Goal: Task Accomplishment & Management: Manage account settings

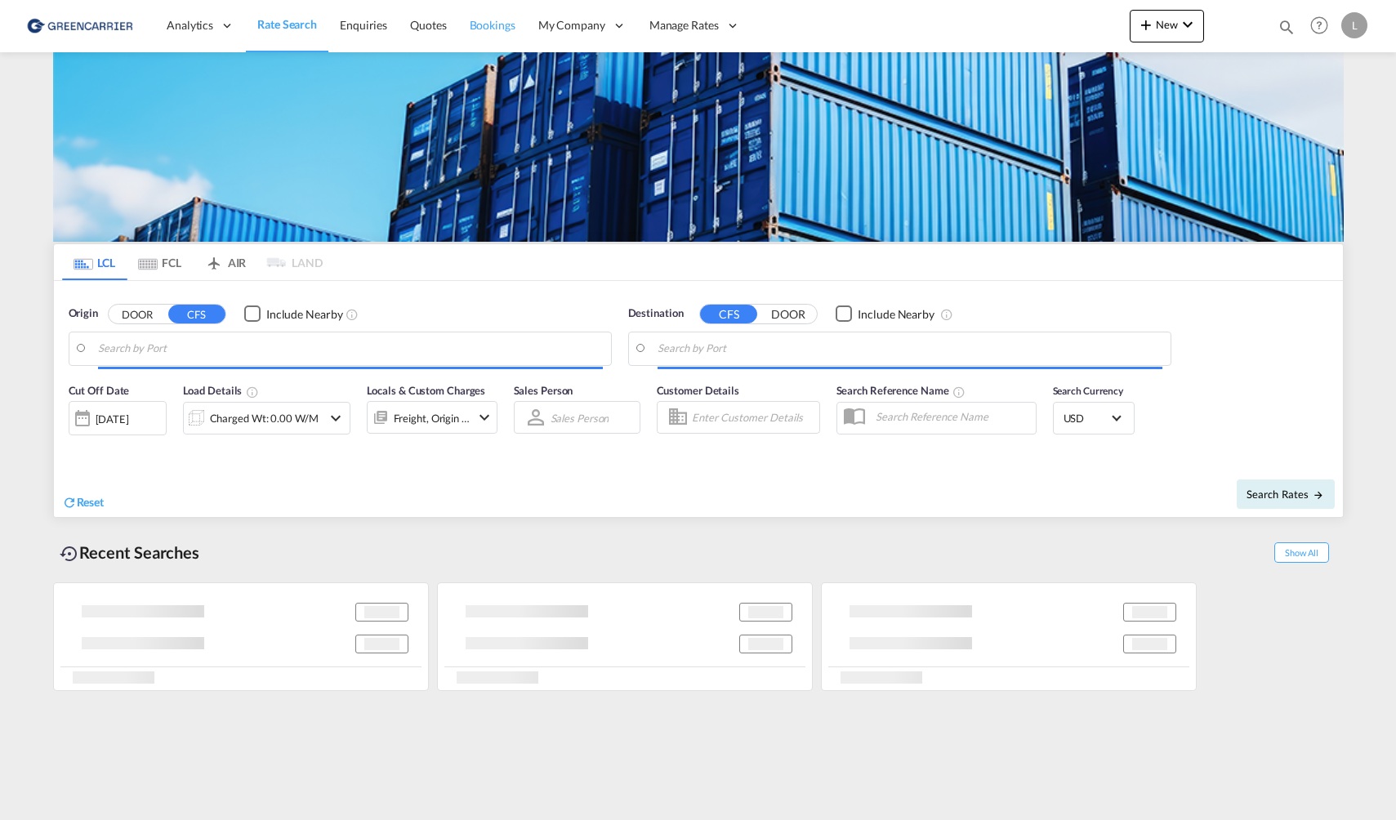
type input "[GEOGRAPHIC_DATA], NOOSL"
type input "[GEOGRAPHIC_DATA], [GEOGRAPHIC_DATA], USHOU"
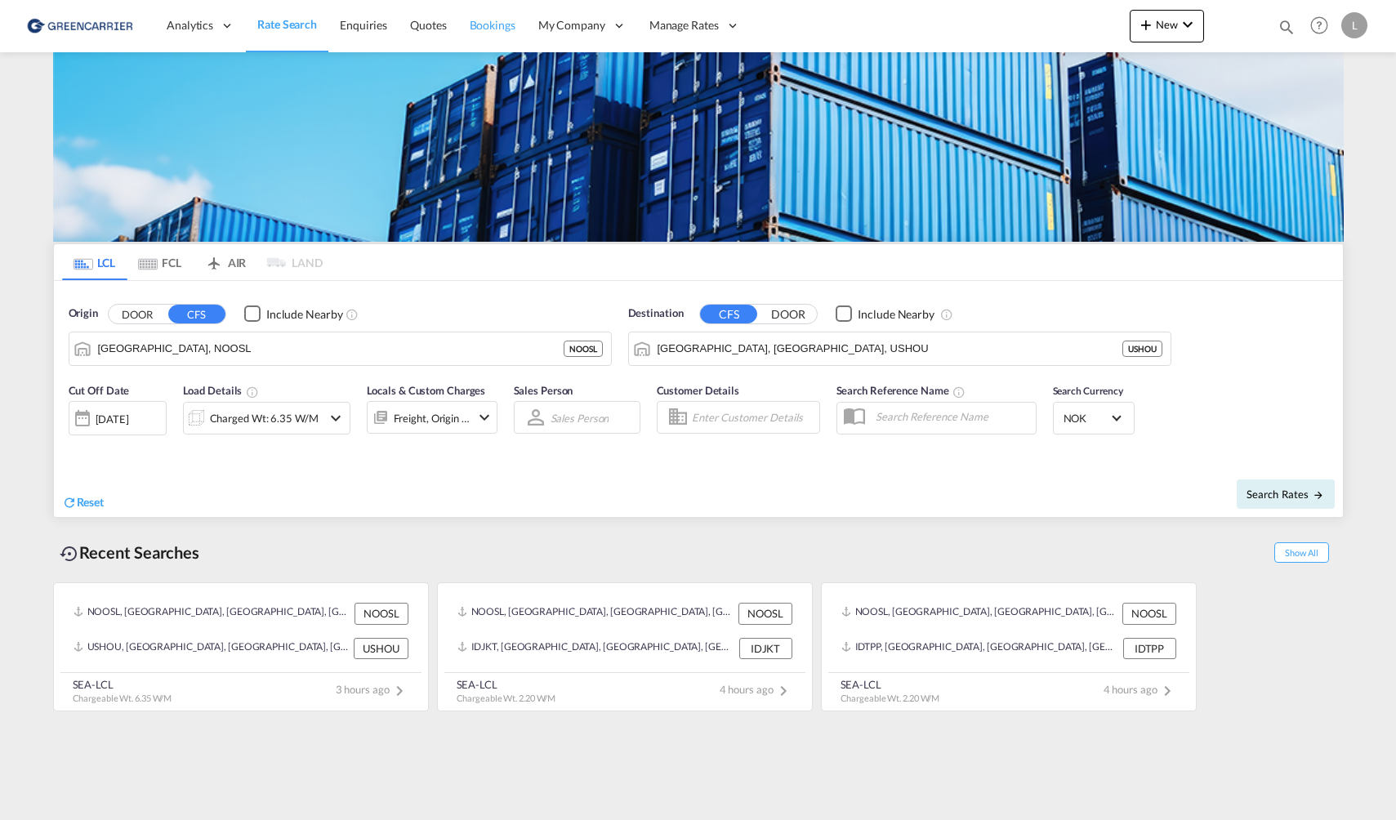
click at [484, 29] on span "Bookings" at bounding box center [493, 25] width 46 height 14
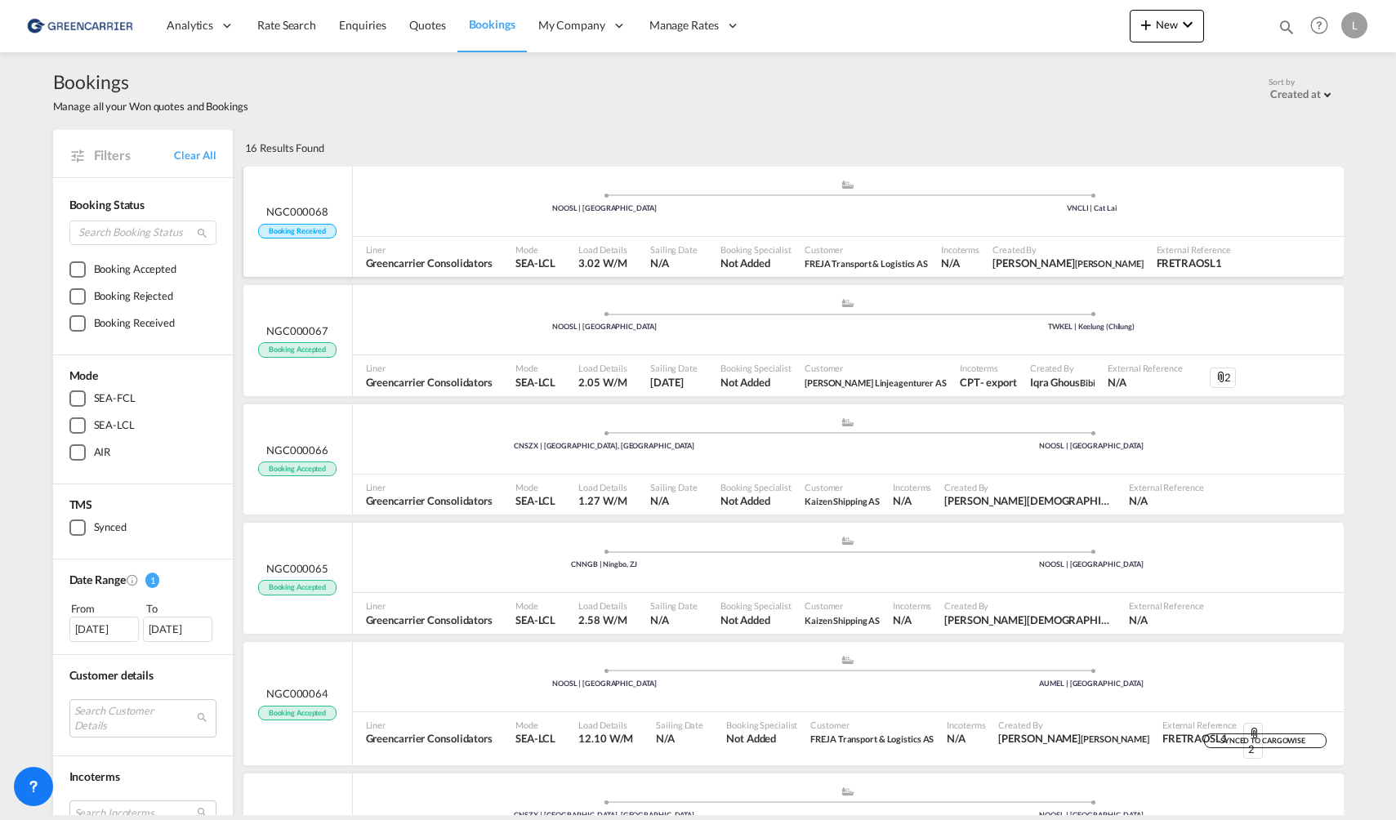
click at [480, 215] on div ".a{fill:#aaa8ad;} .a{fill:#aaa8ad;} NOOSL | [GEOGRAPHIC_DATA] VNCLI | Cat Lai" at bounding box center [848, 203] width 991 height 49
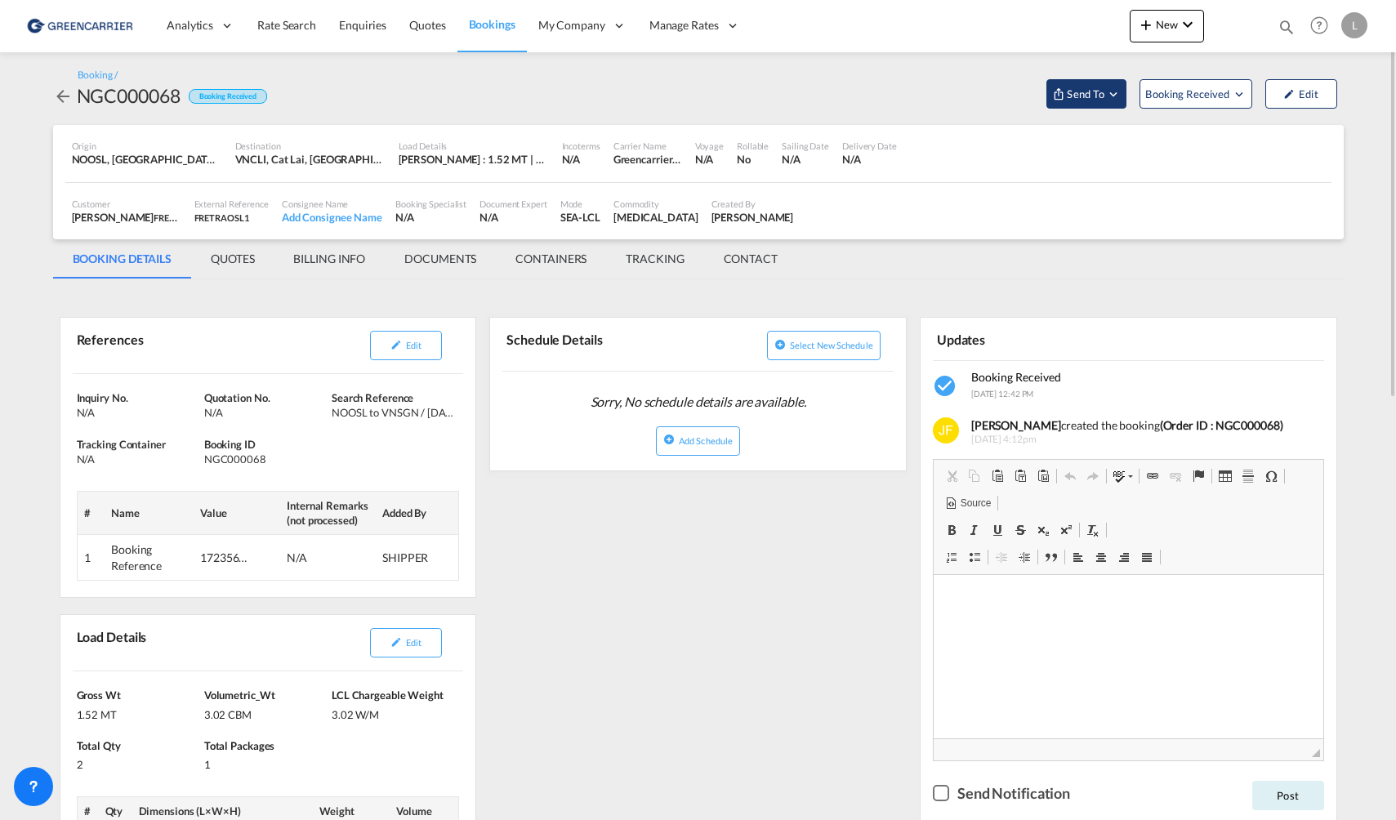
click at [1084, 83] on button "Send To" at bounding box center [1087, 93] width 80 height 29
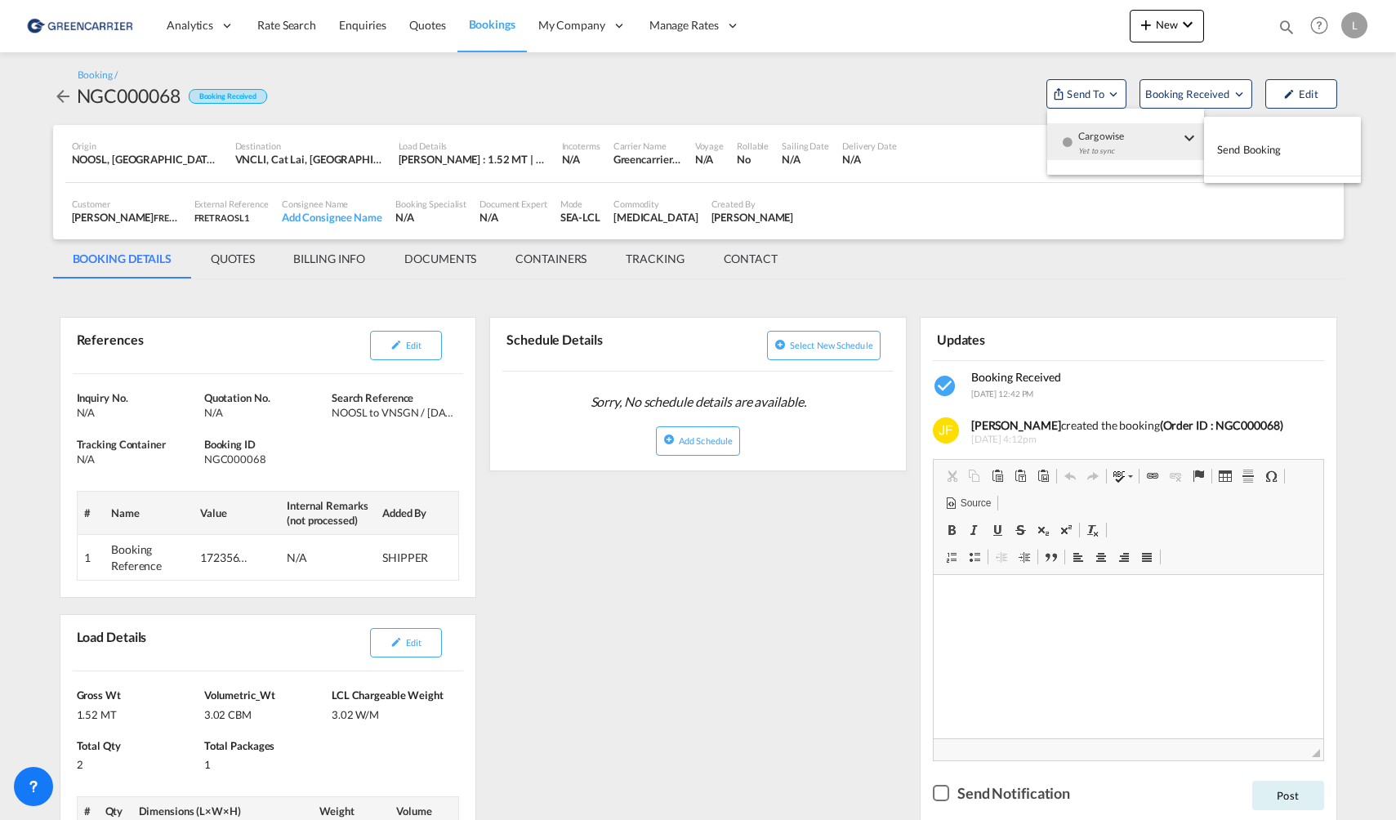
click at [1284, 148] on button "Send Booking" at bounding box center [1282, 150] width 157 height 37
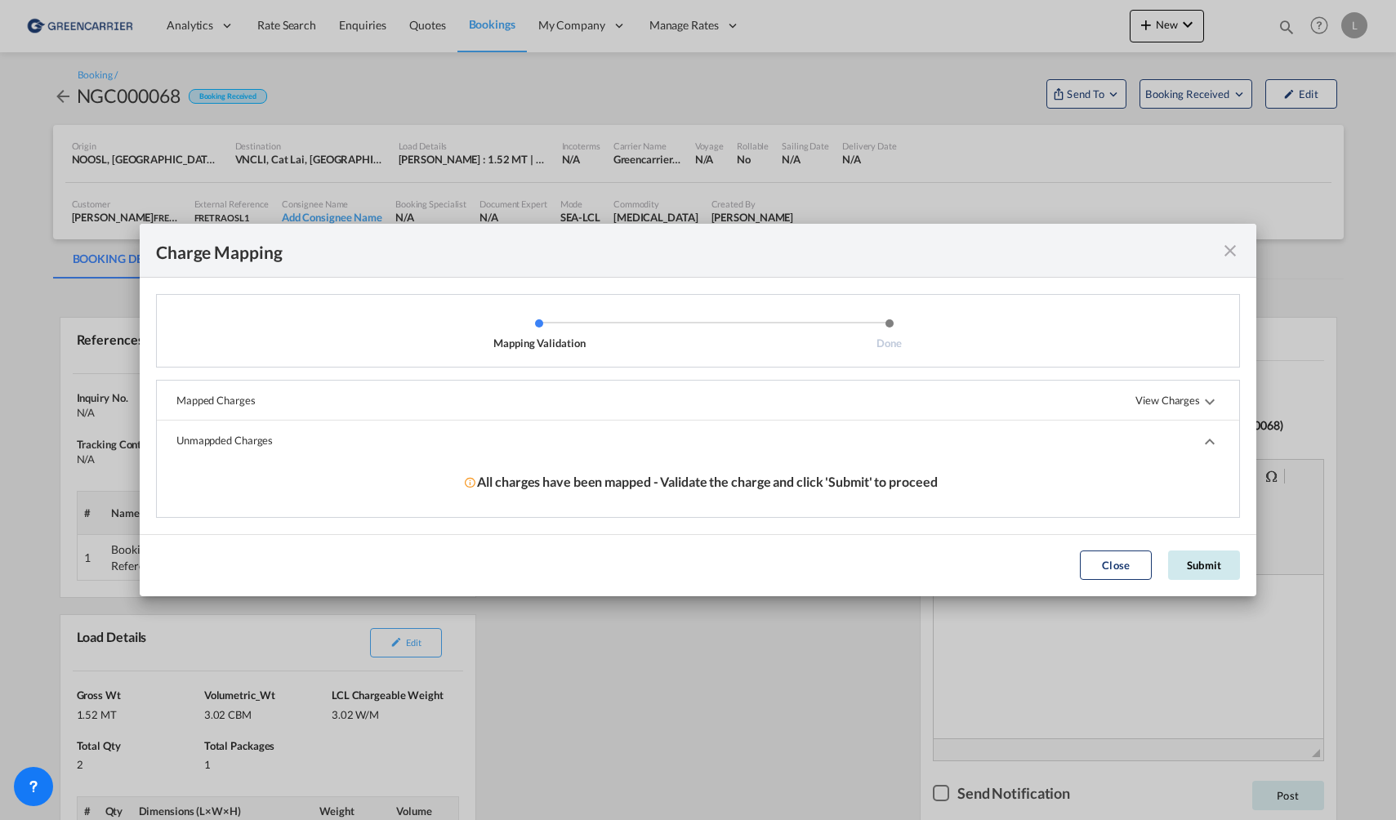
click at [1198, 566] on button "Submit" at bounding box center [1204, 565] width 72 height 29
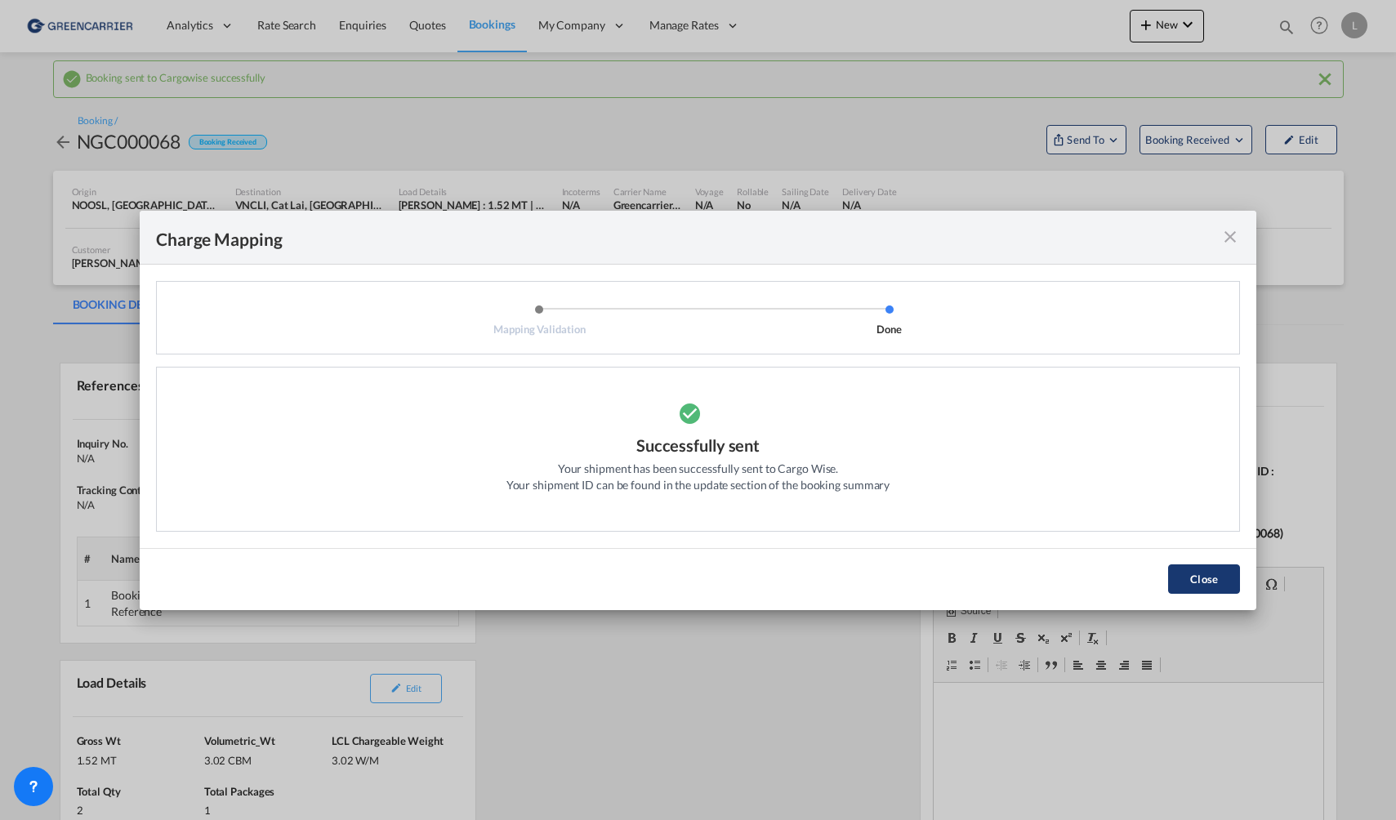
click at [1209, 568] on button "Close" at bounding box center [1204, 579] width 72 height 29
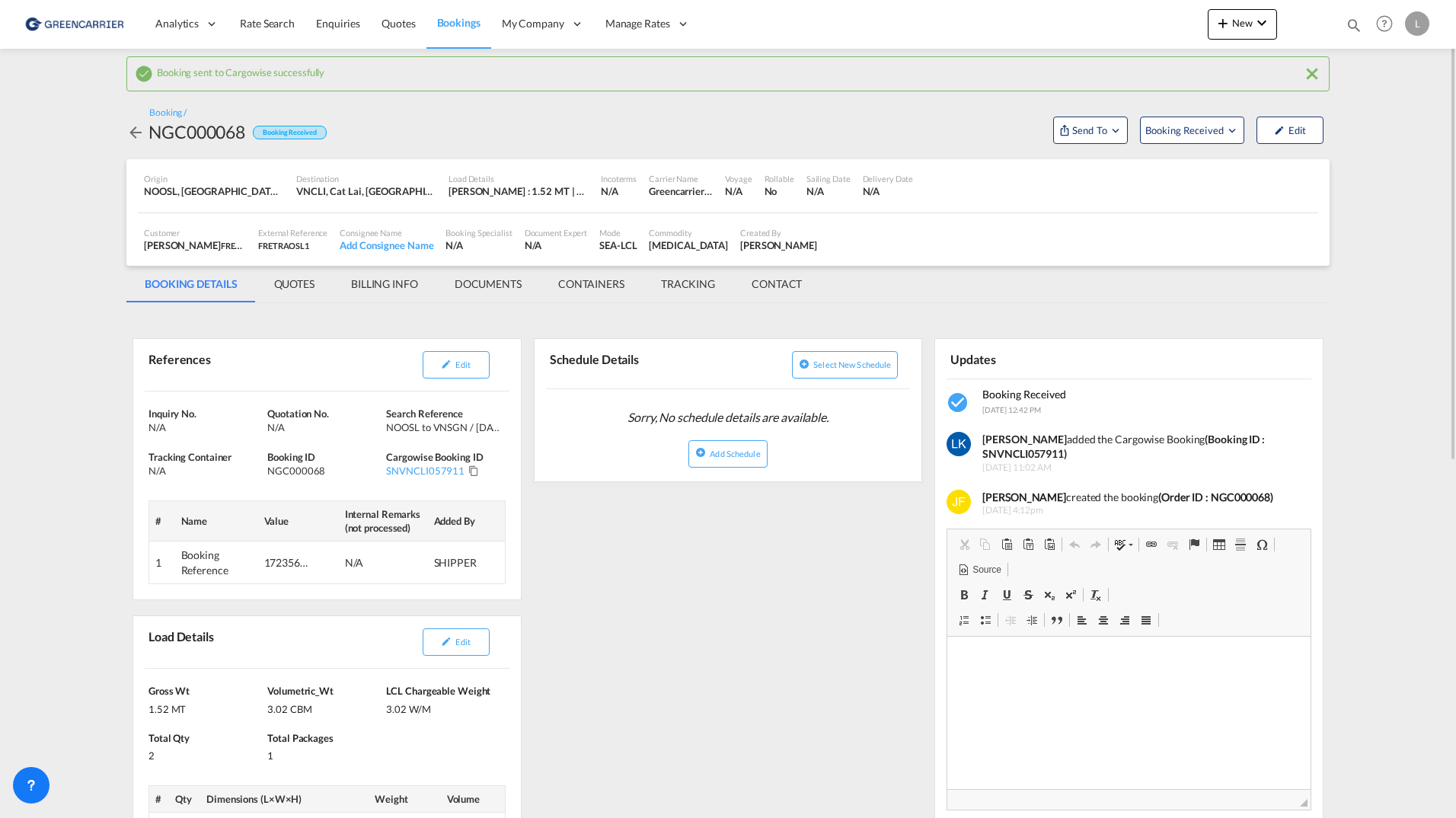
click at [187, 133] on div "NGC000068" at bounding box center [197, 131] width 97 height 24
copy div "NGC000068"
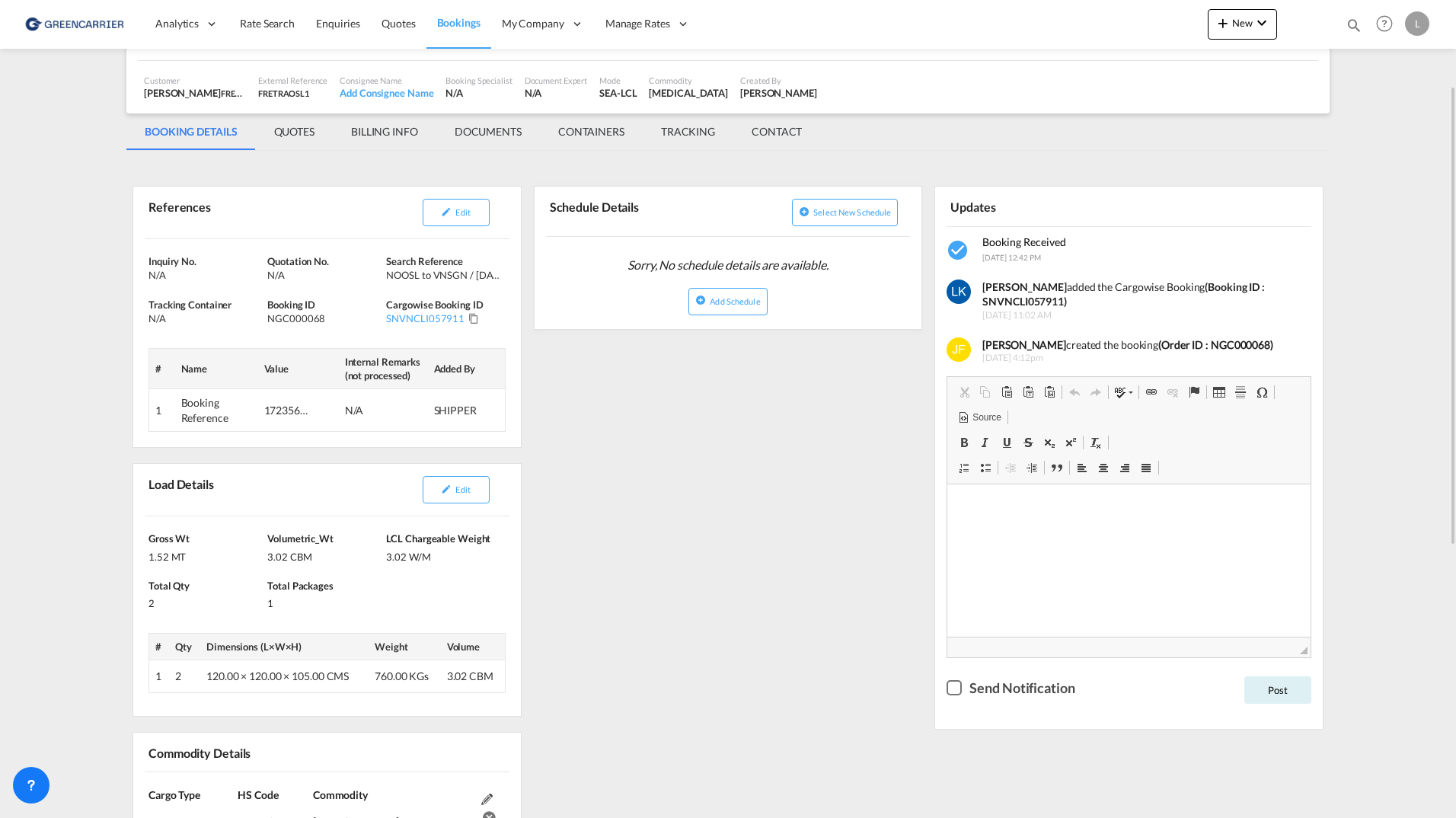
click at [1022, 303] on strong "(Booking ID : SNVNCLI057911)" at bounding box center [1123, 294] width 282 height 28
copy strong "SNVNCLI057911"
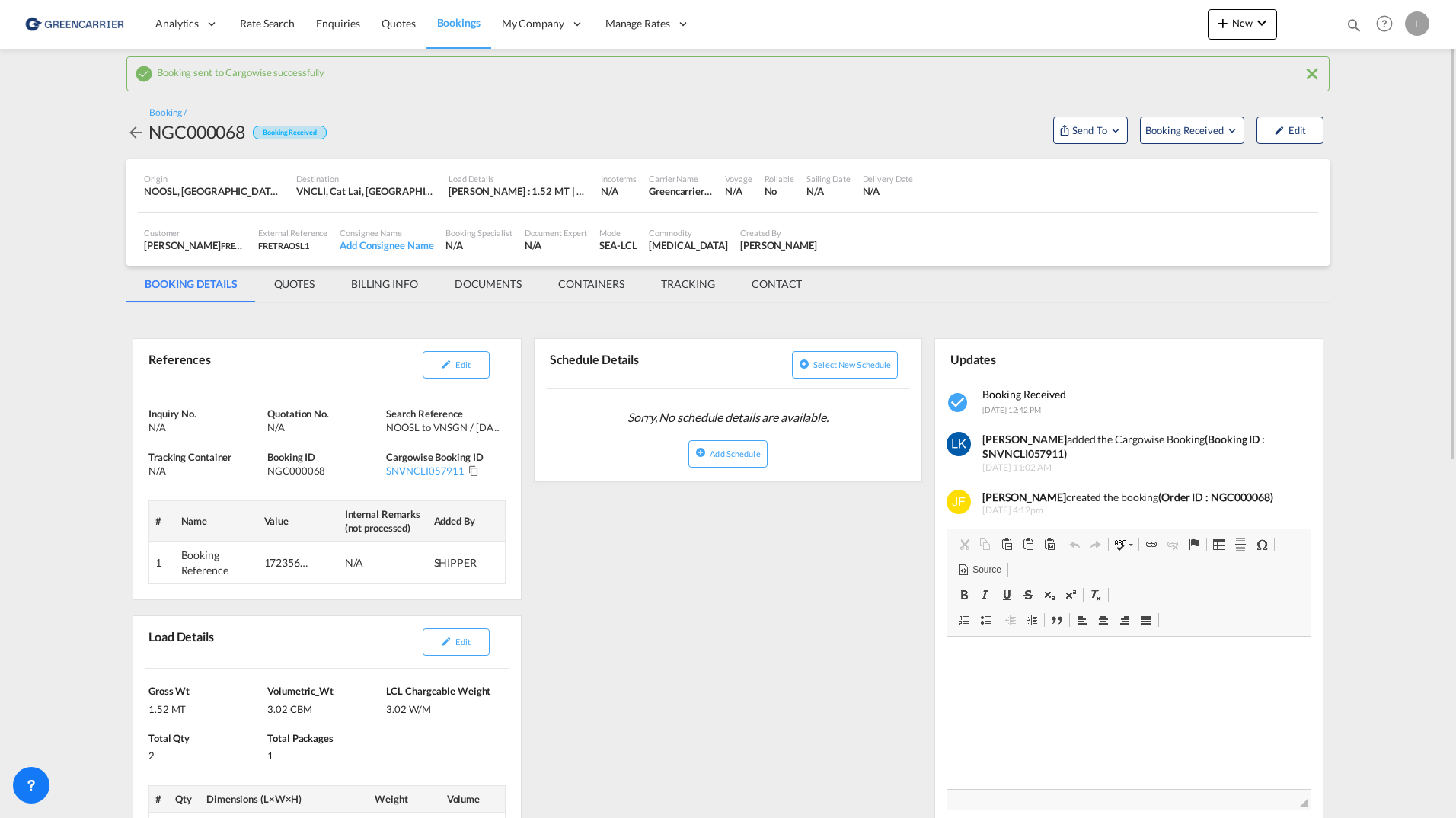
click at [497, 285] on md-tab-item "DOCUMENTS" at bounding box center [488, 283] width 103 height 36
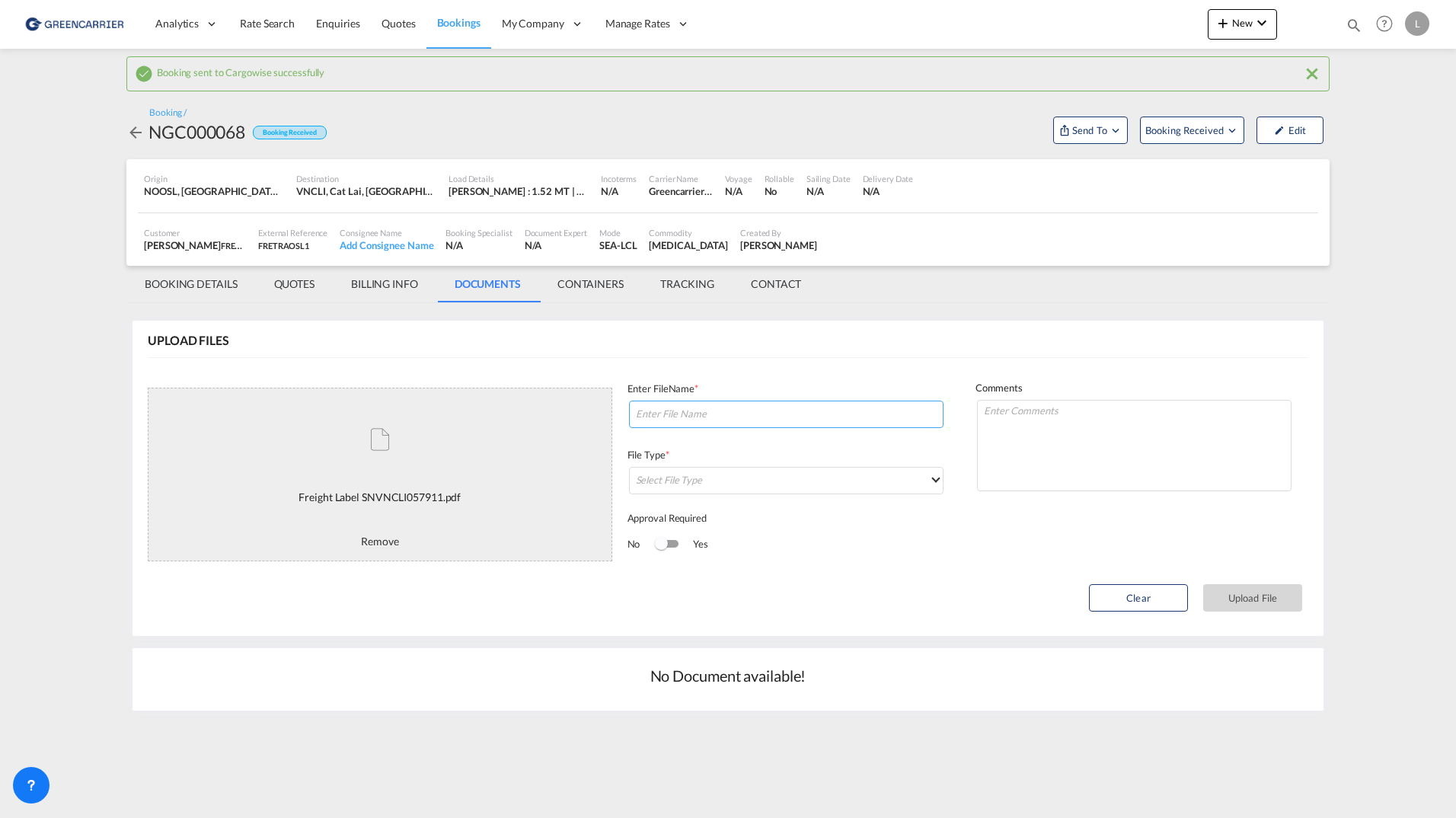
click at [697, 416] on input at bounding box center [786, 414] width 314 height 27
paste input "SNVNCLI057911"
type input "LABELS SNVNCLI057911"
click at [714, 474] on md-select "Select File Type DO/CRO Draft B/L Freight Invoice Commercial Invoice Original B…" at bounding box center [786, 480] width 314 height 27
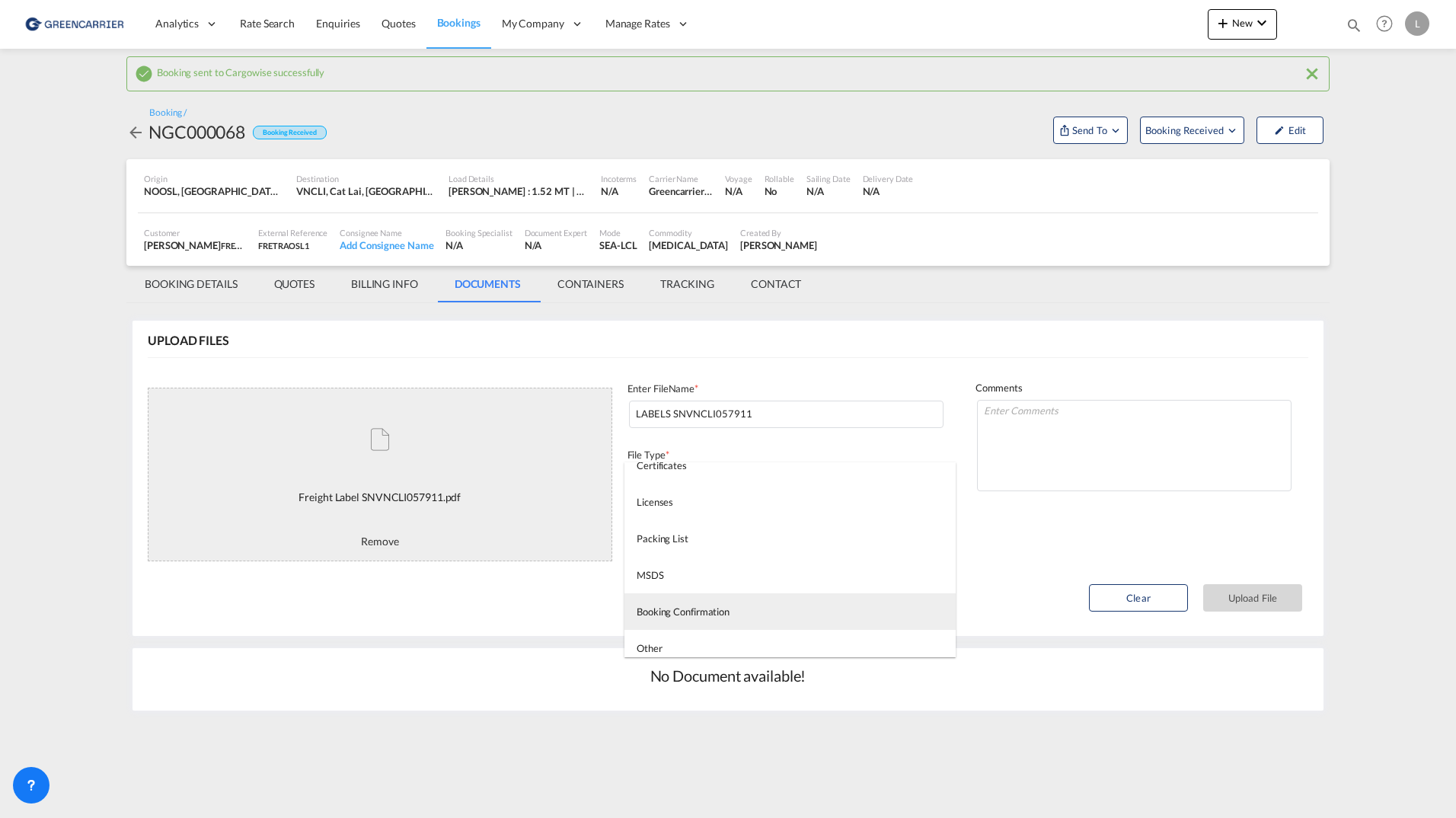
scroll to position [389, 0]
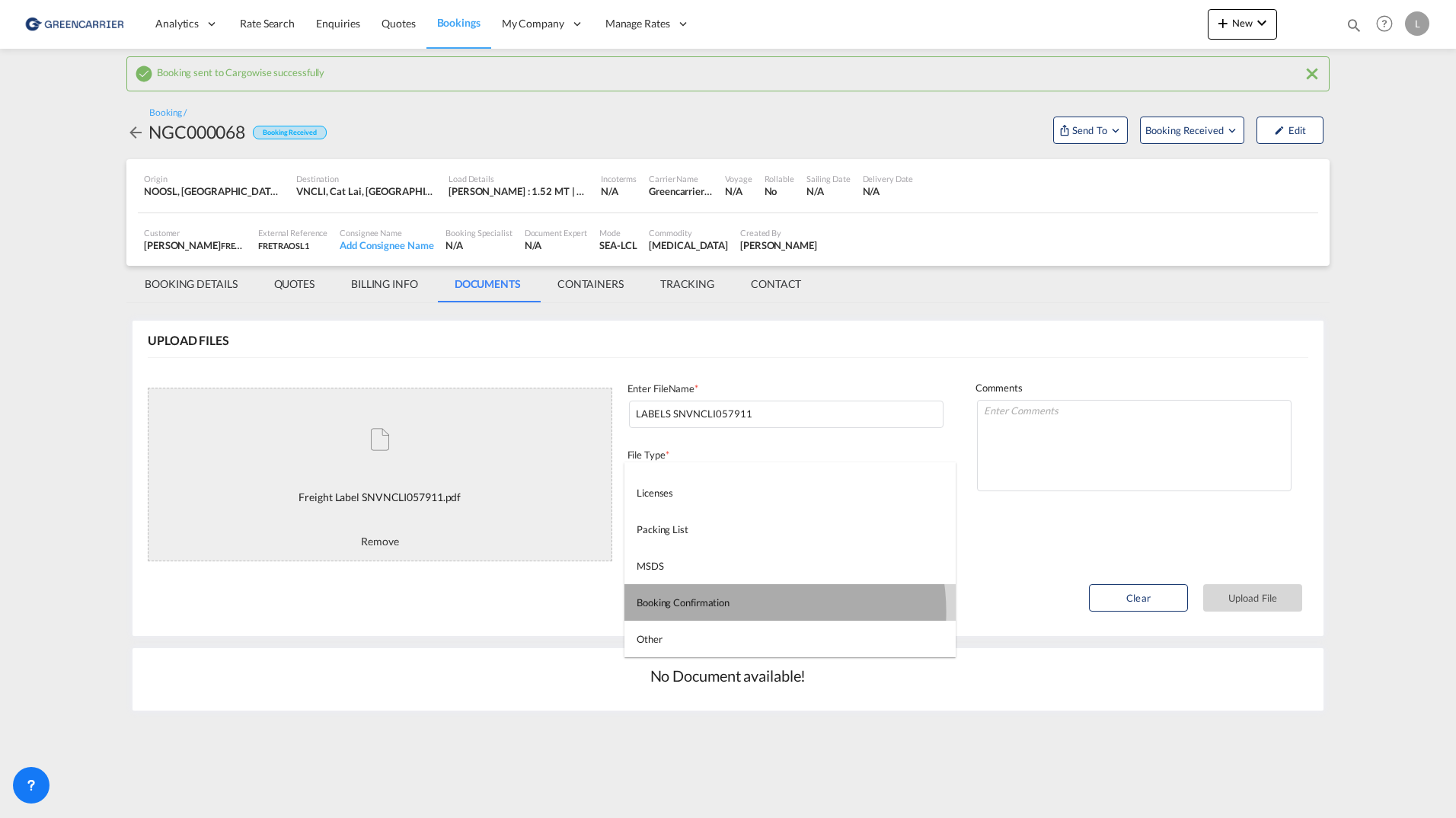
click at [739, 611] on md-option "Booking Confirmation" at bounding box center [790, 602] width 331 height 36
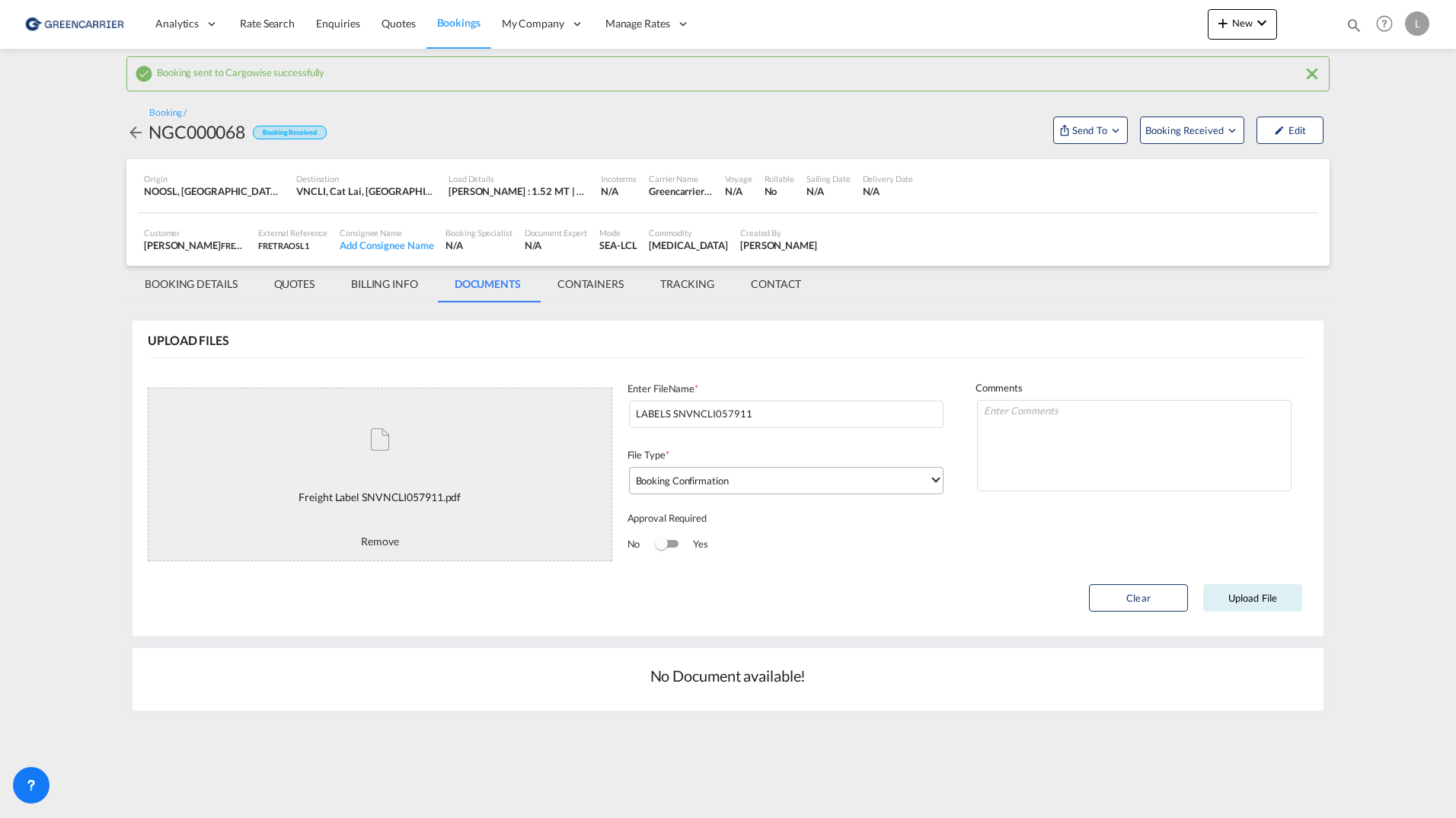
click at [798, 475] on span "Booking Confirmation" at bounding box center [782, 480] width 294 height 14
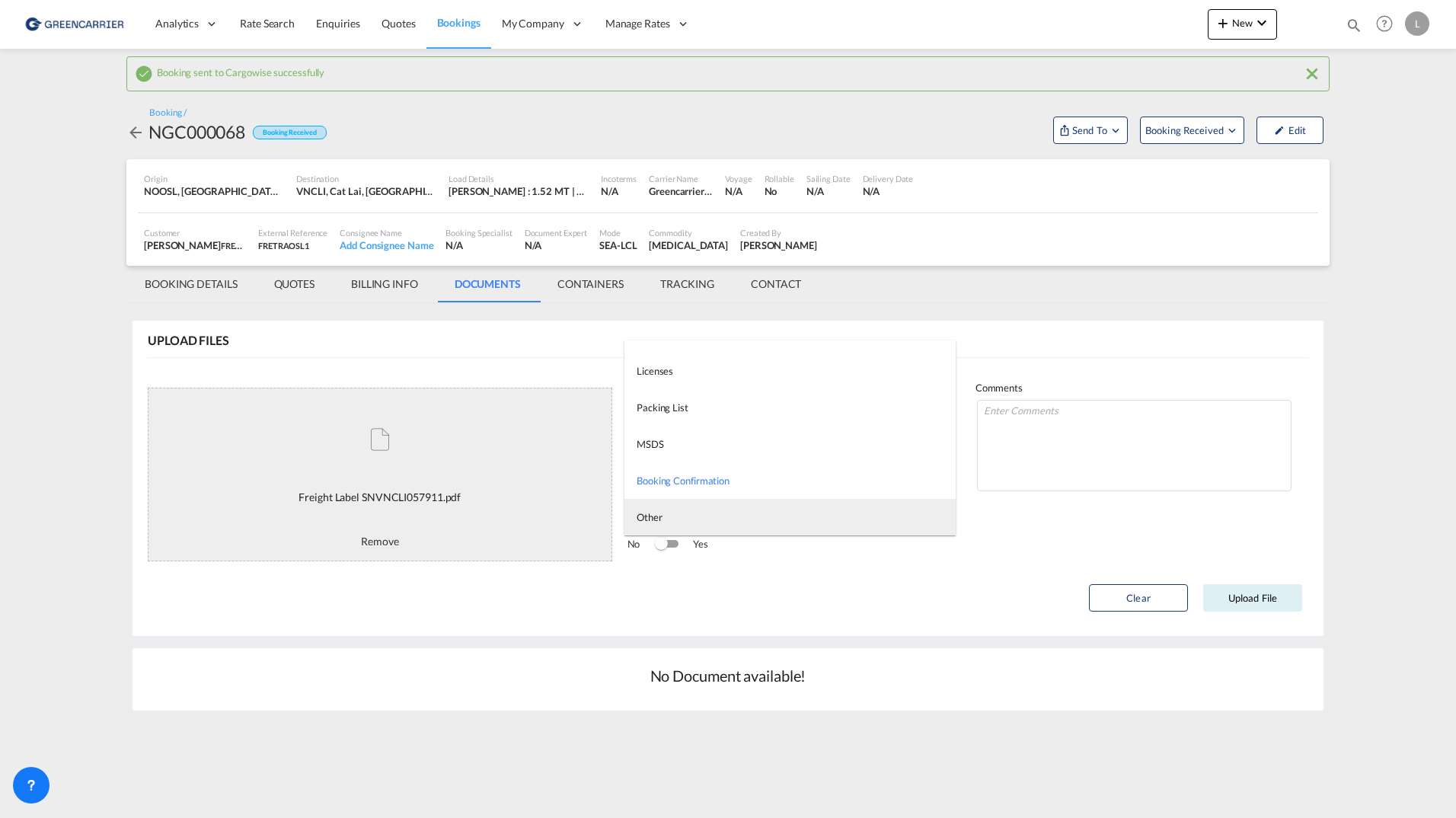
click at [787, 506] on md-option "Other" at bounding box center [790, 516] width 331 height 36
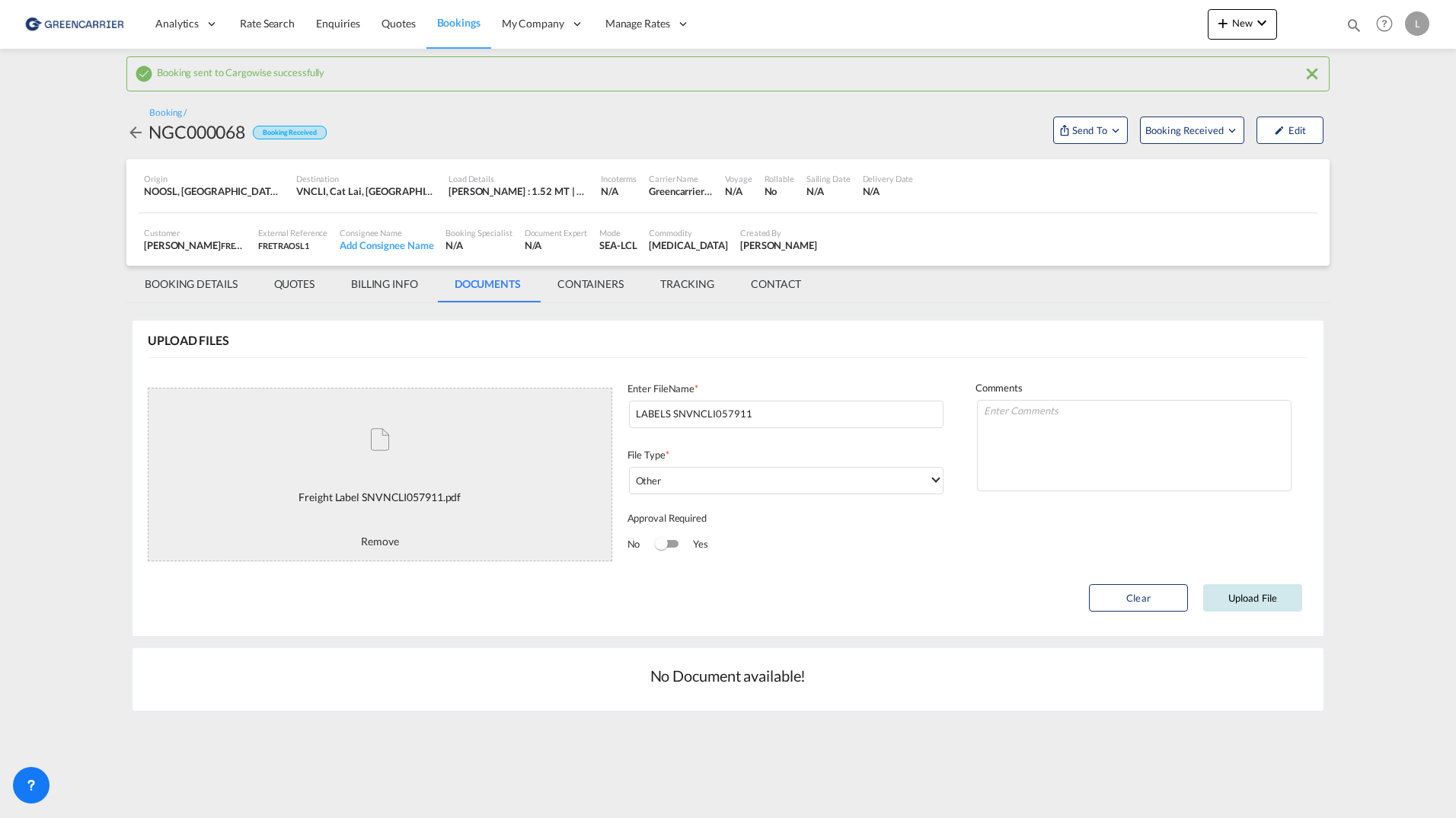
click at [1261, 606] on button "Upload File" at bounding box center [1253, 597] width 99 height 27
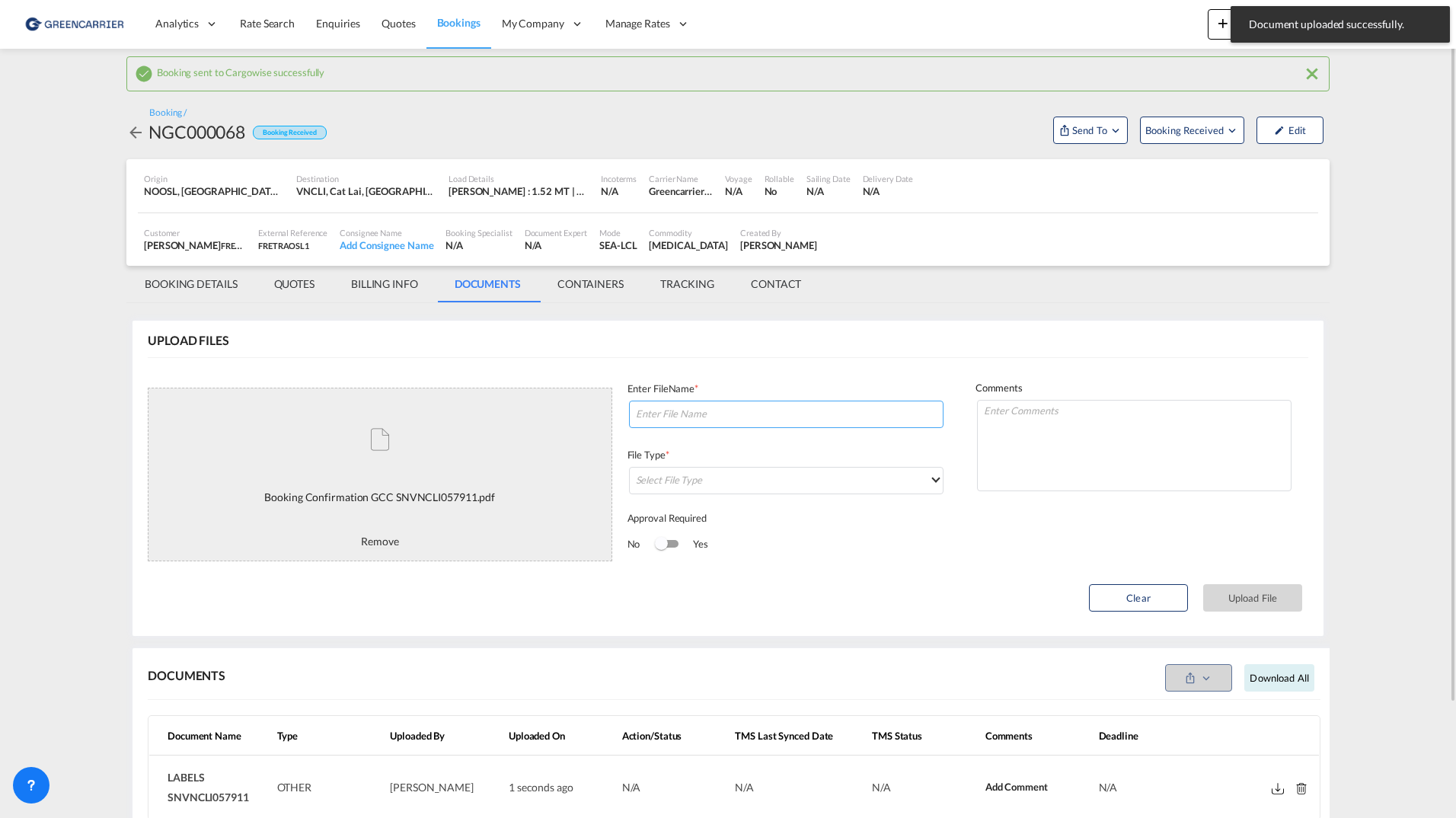
click at [724, 414] on input at bounding box center [786, 414] width 314 height 27
click at [644, 415] on input at bounding box center [786, 414] width 314 height 27
paste input "SNVNCLI057911"
type input "BC SNVNCLI057911"
drag, startPoint x: 671, startPoint y: 440, endPoint x: 684, endPoint y: 458, distance: 22.2
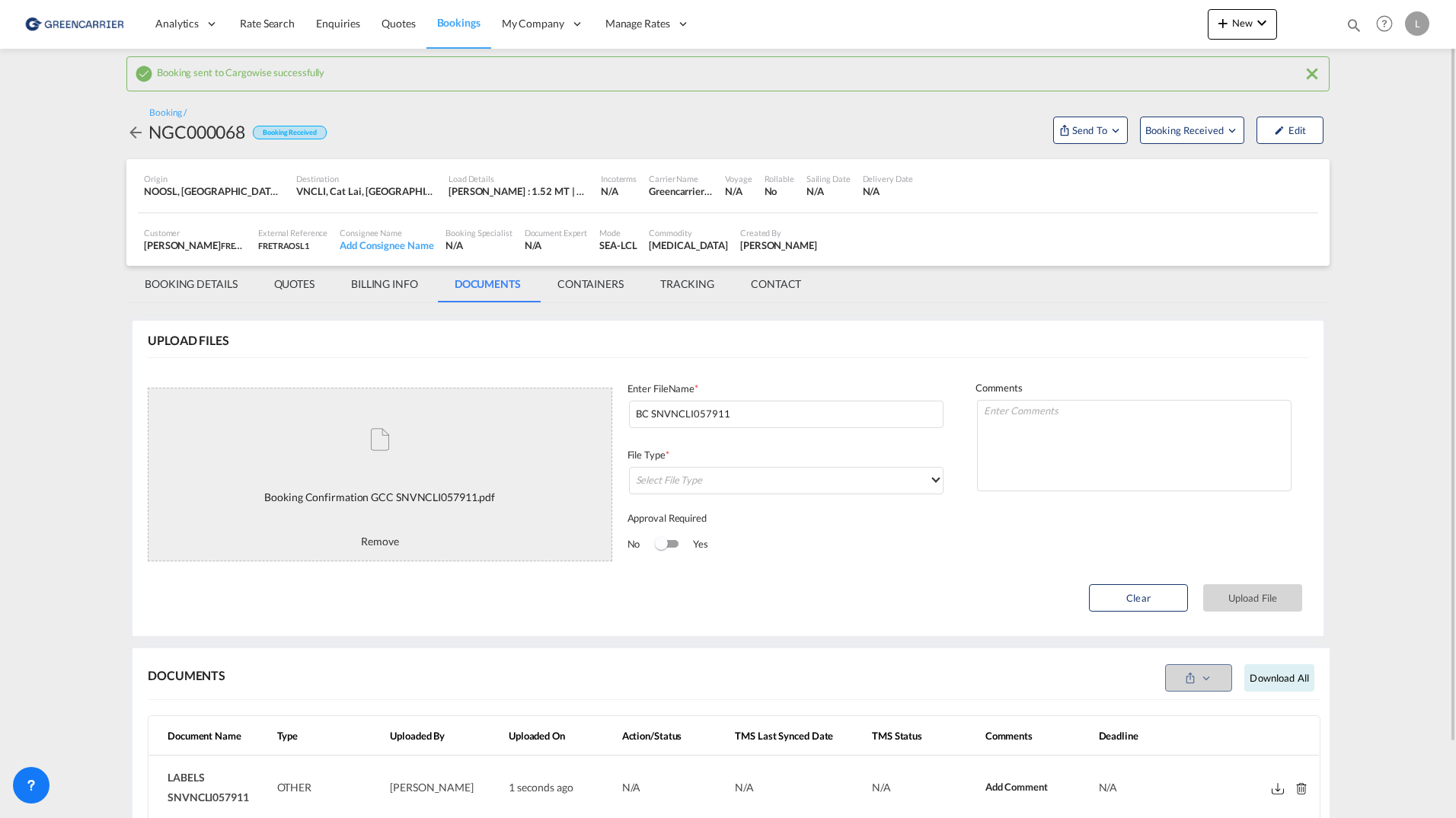
click at [684, 458] on div "Enter FileName * BC SNVNCLI057911 File Type * Select File Type Approval Require…" at bounding box center [786, 470] width 348 height 178
drag, startPoint x: 684, startPoint y: 458, endPoint x: 702, endPoint y: 472, distance: 22.8
click at [702, 472] on md-select "Select File Type" at bounding box center [786, 480] width 314 height 27
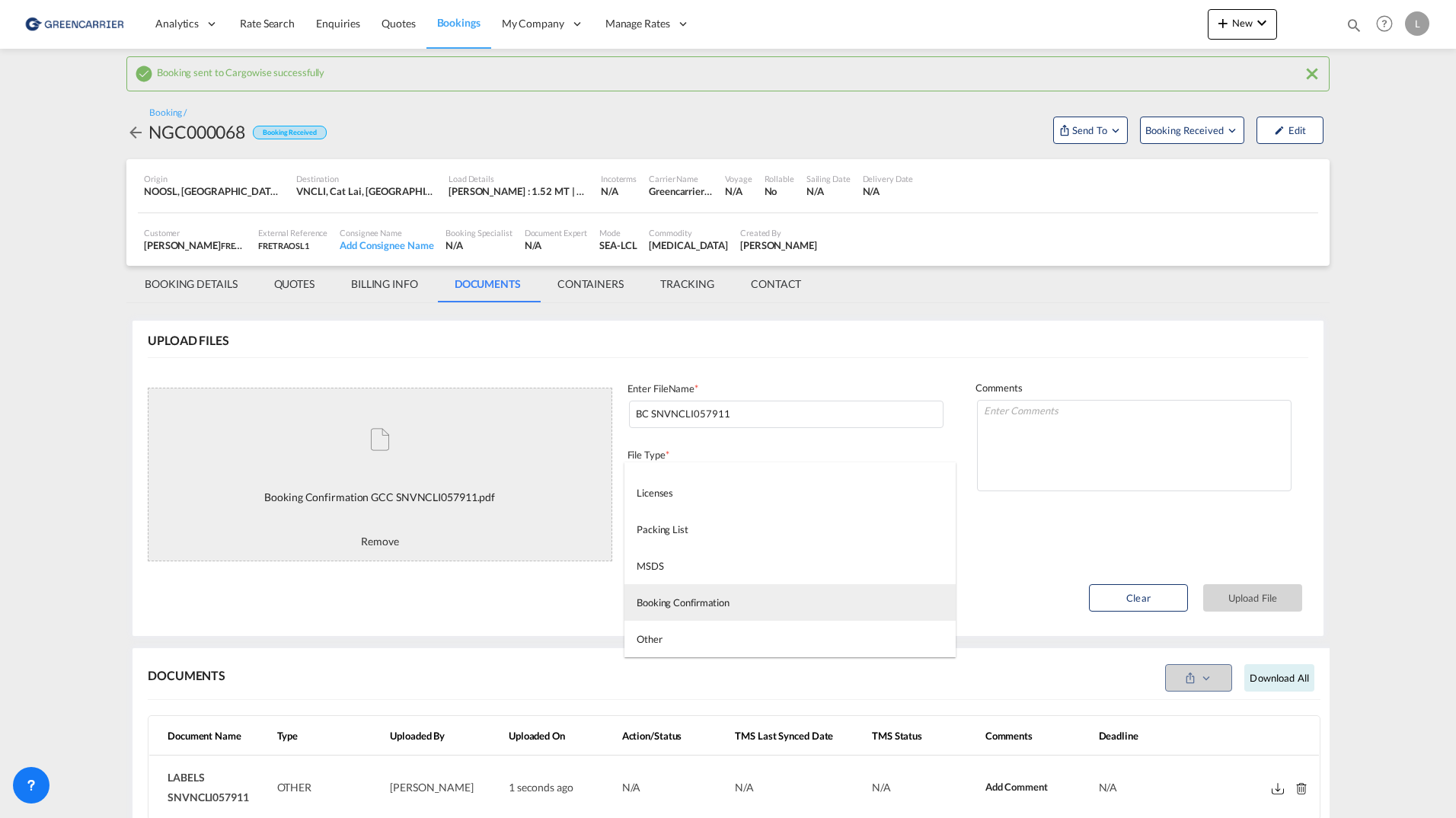
click at [748, 596] on md-option "Booking Confirmation" at bounding box center [790, 602] width 331 height 36
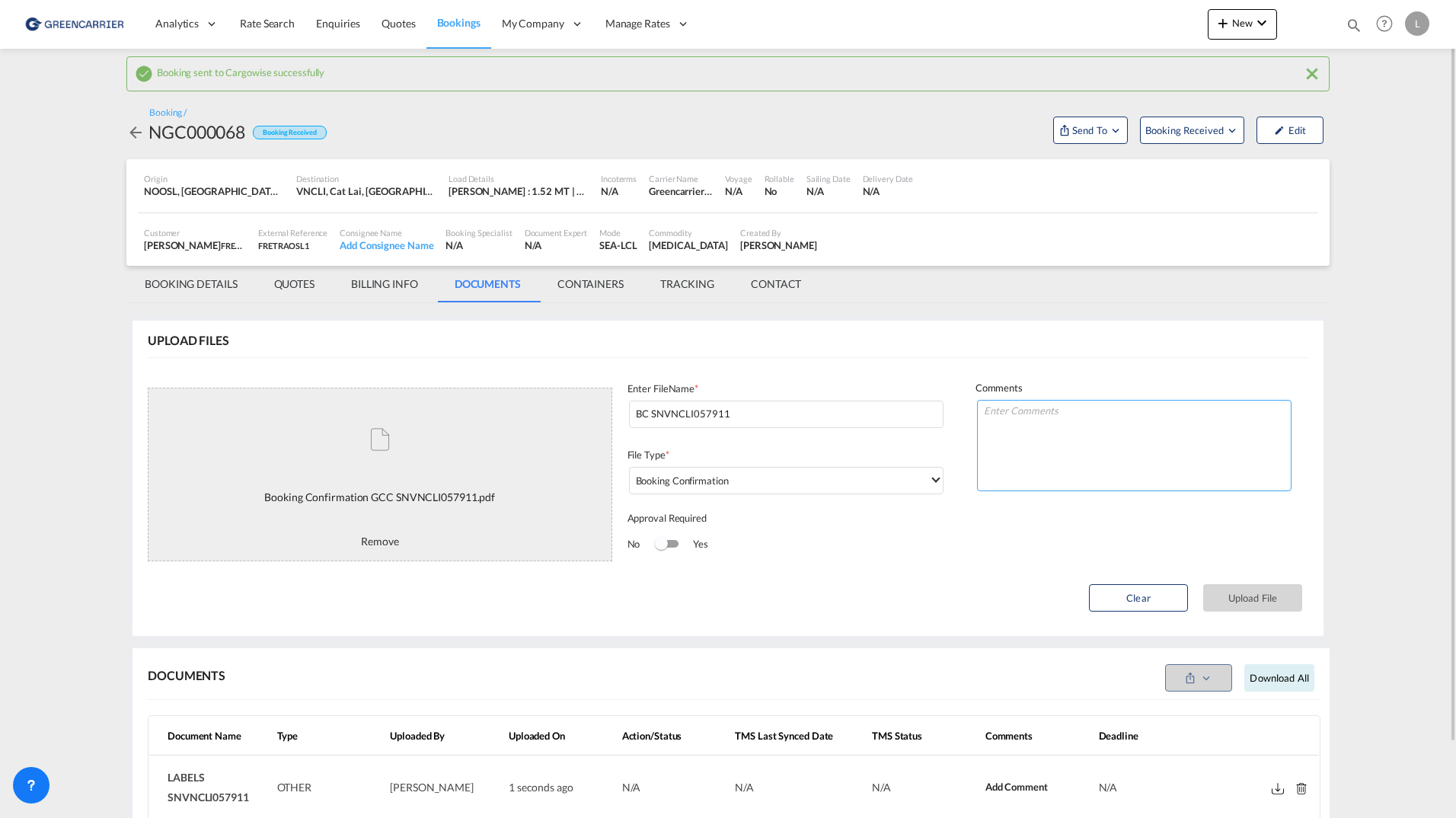
click at [1047, 427] on textarea at bounding box center [1133, 445] width 314 height 91
click at [1248, 593] on button "Upload File" at bounding box center [1253, 597] width 99 height 27
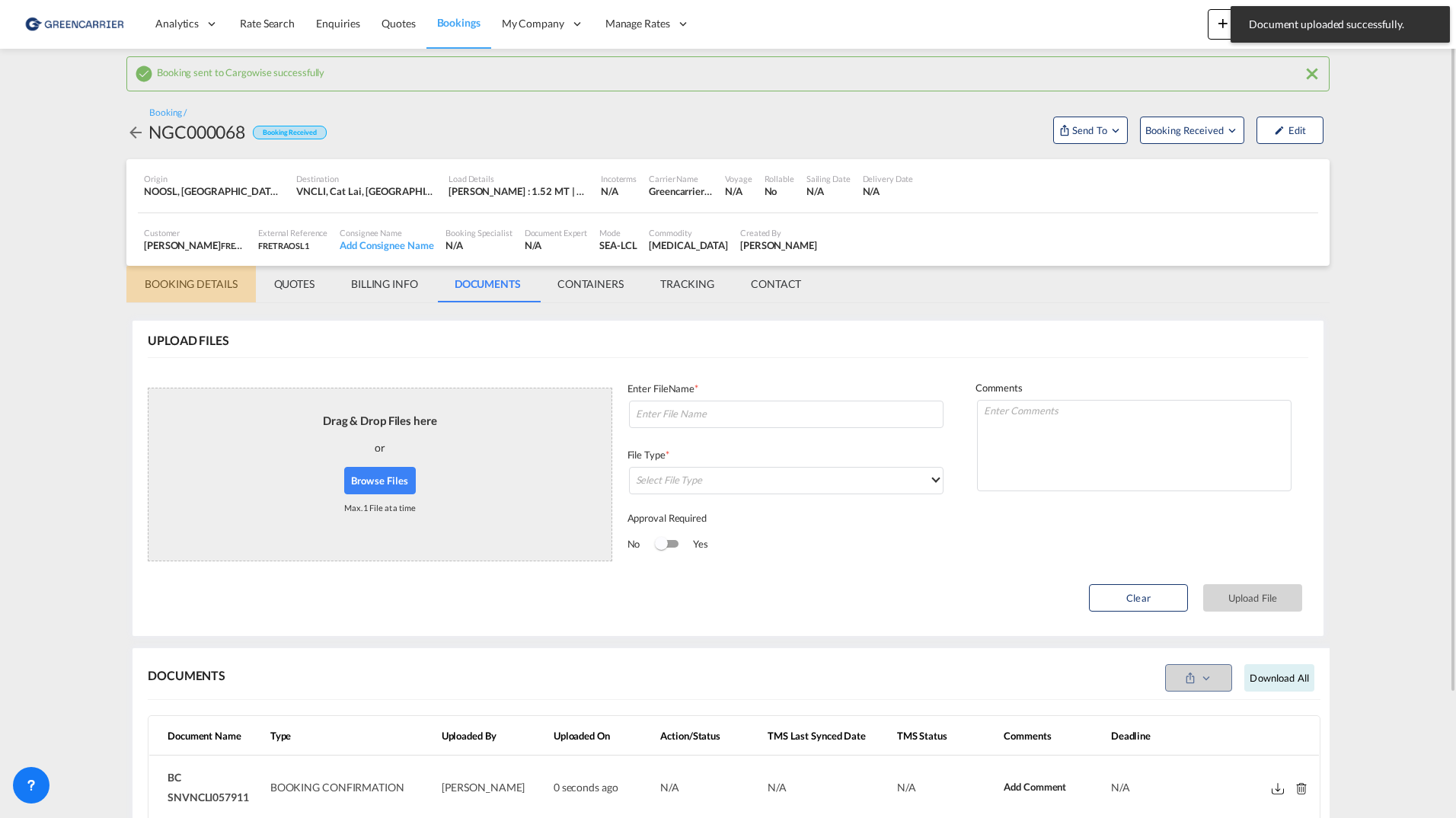
click at [223, 296] on md-tab-item "BOOKING DETAILS" at bounding box center [191, 283] width 130 height 36
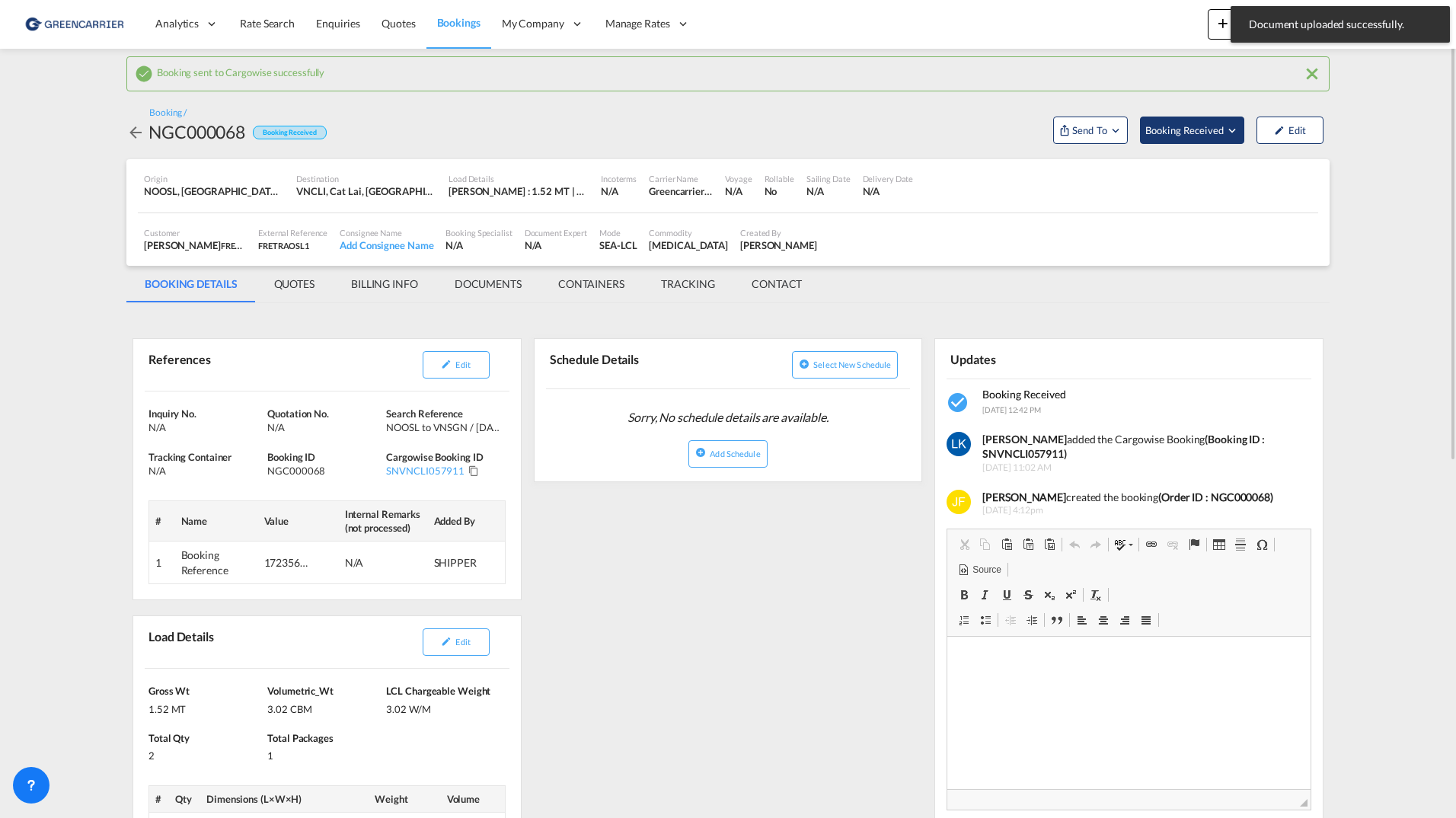
click at [1205, 135] on span "Booking Received" at bounding box center [1186, 130] width 80 height 15
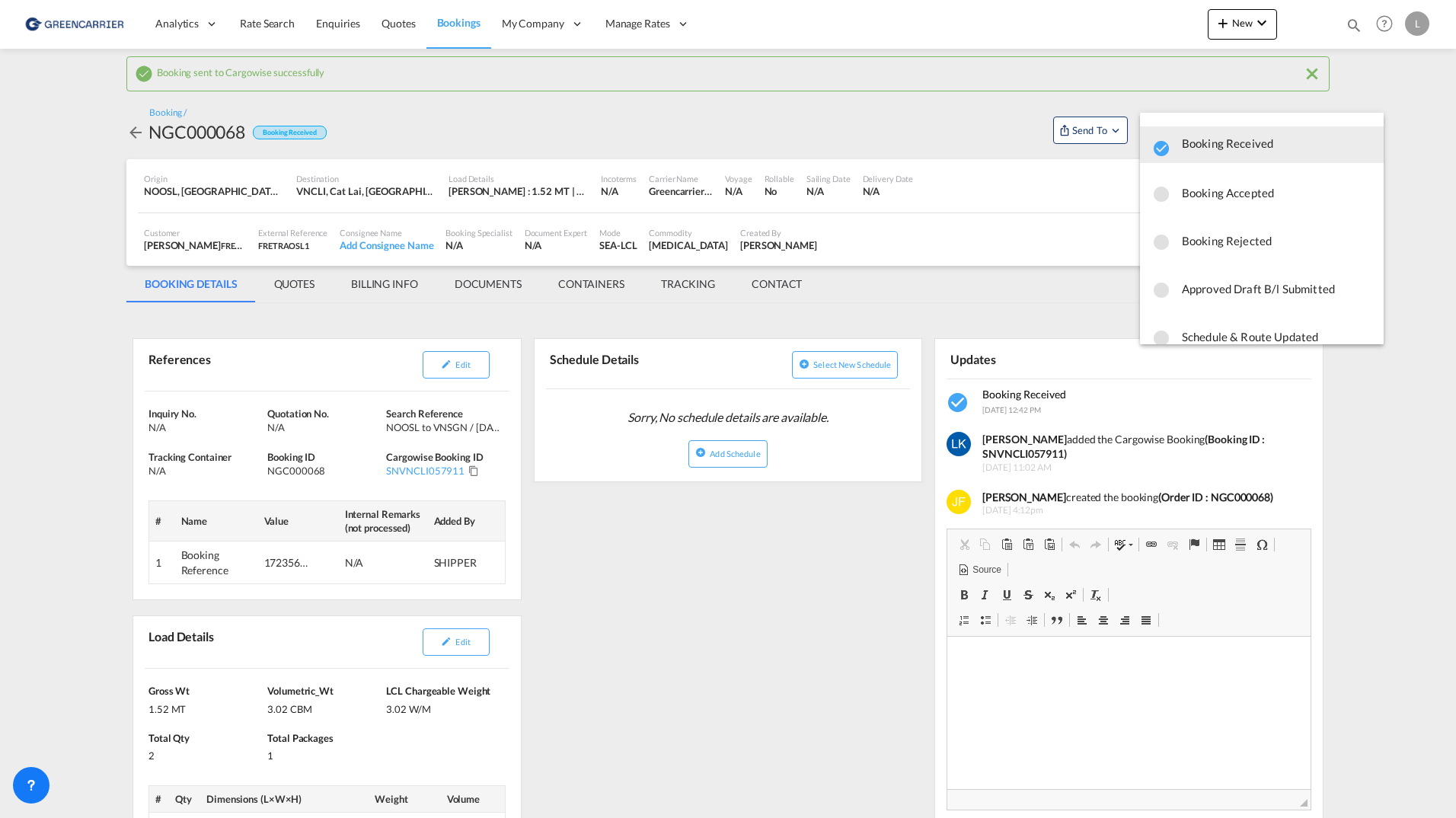
click at [1246, 189] on span "Booking Accepted" at bounding box center [1276, 192] width 189 height 27
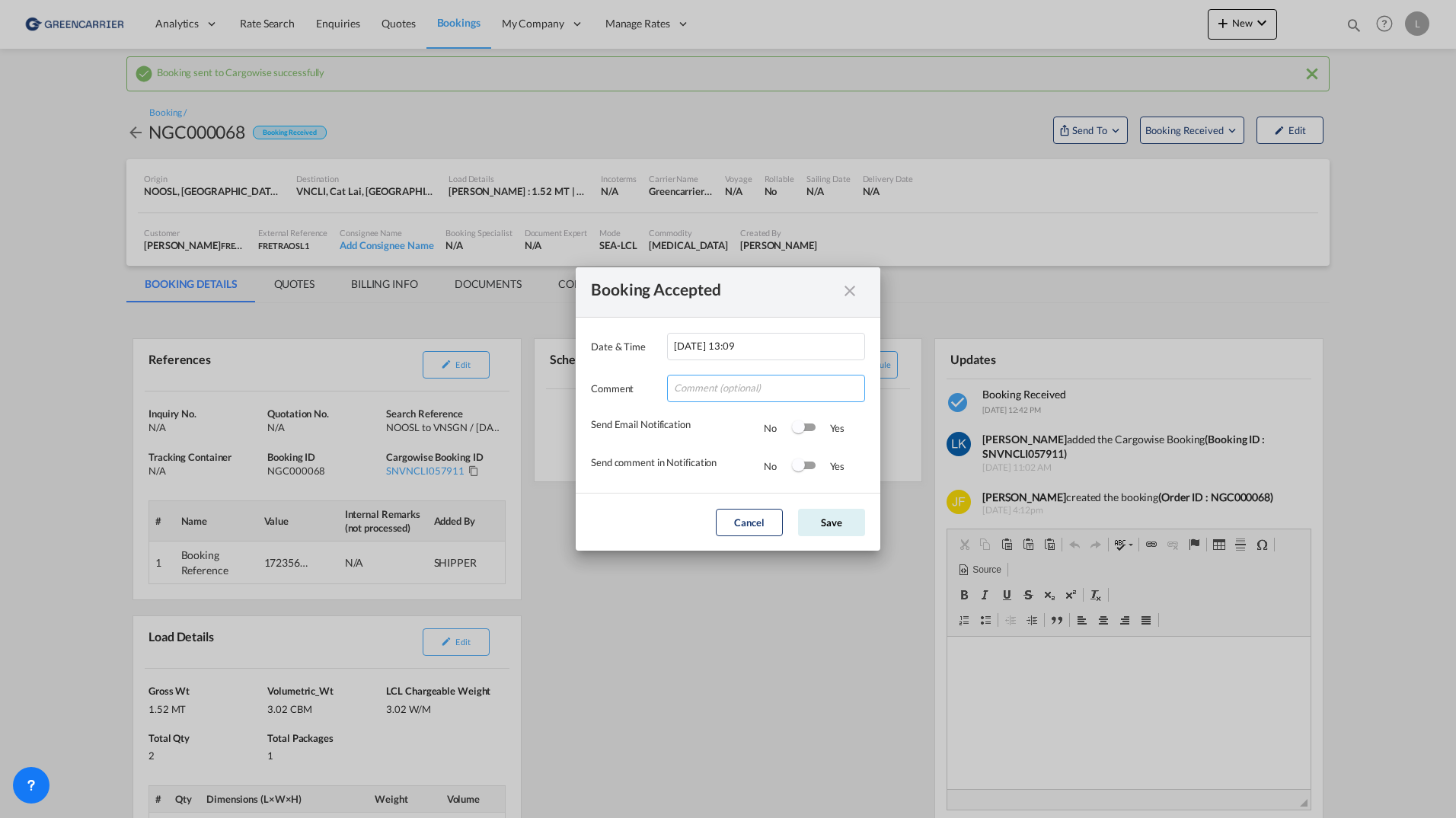
click at [810, 381] on input "Date & ..." at bounding box center [766, 388] width 198 height 27
type input "Takk for booking. Dokumenter vedlagt."
click at [811, 429] on div "Switch 1" at bounding box center [804, 427] width 23 height 7
drag, startPoint x: 811, startPoint y: 458, endPoint x: 810, endPoint y: 478, distance: 20.0
click at [811, 459] on div "Switch 2" at bounding box center [804, 466] width 23 height 19
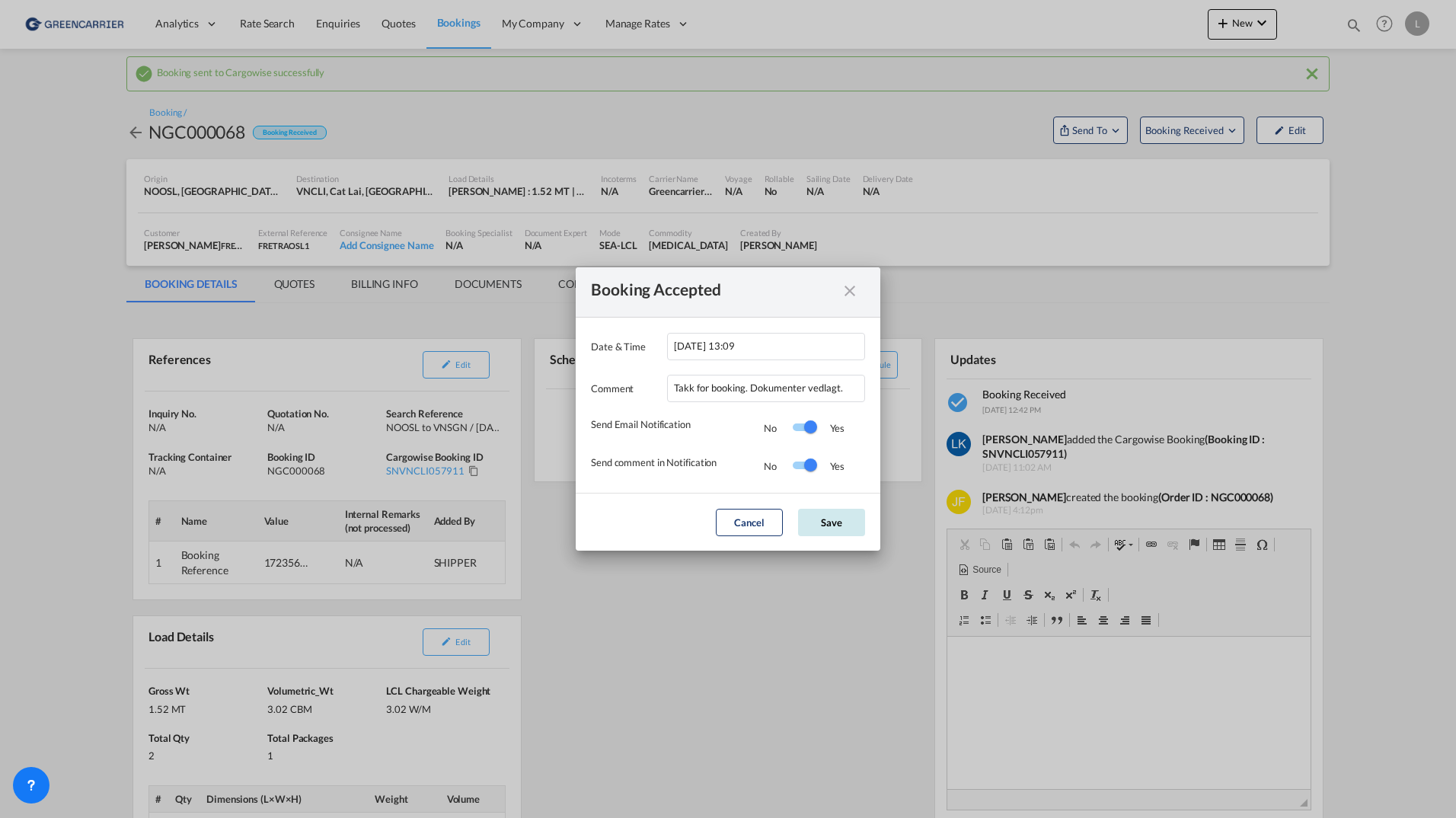
click at [818, 510] on button "Save" at bounding box center [831, 522] width 67 height 27
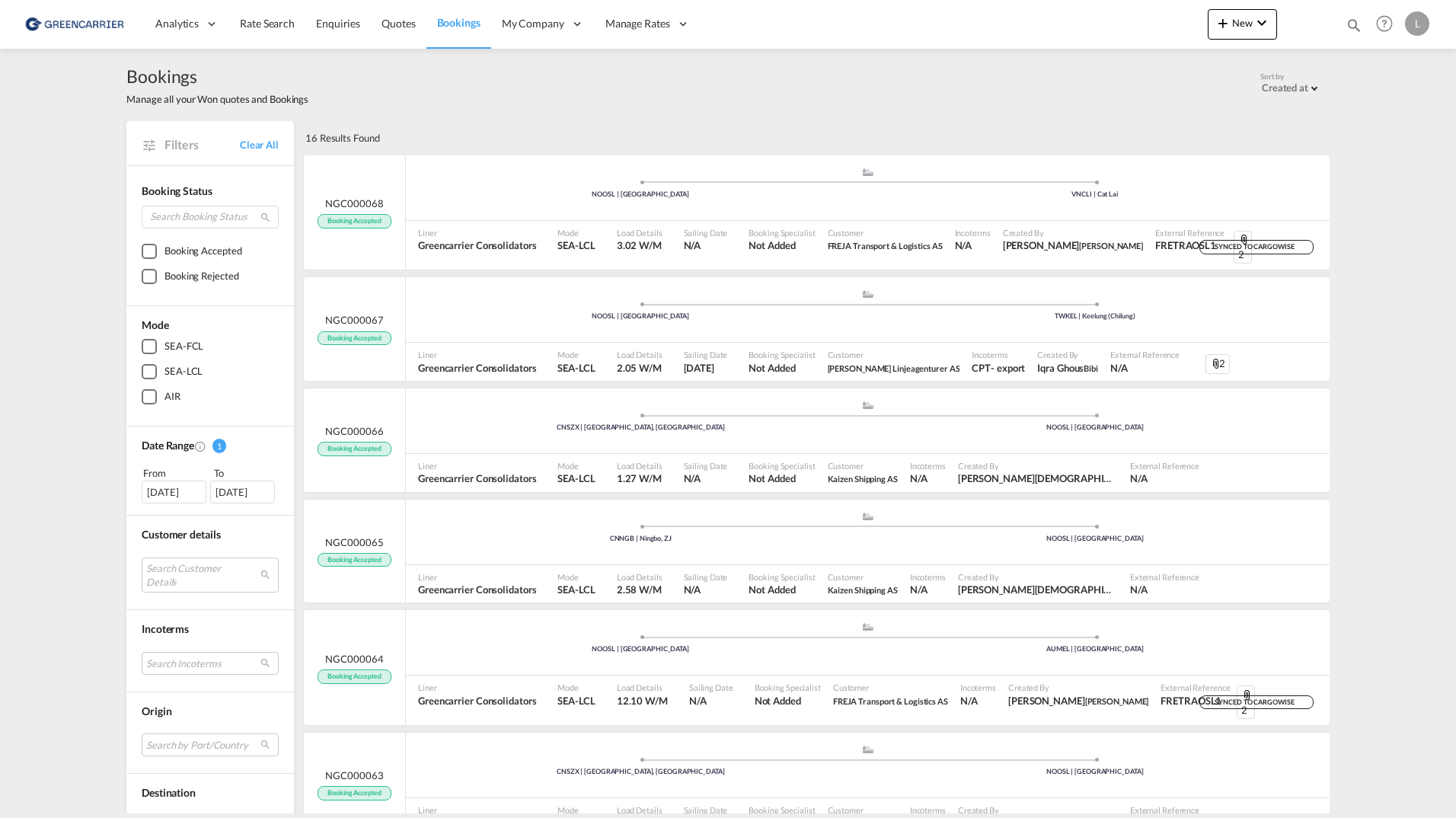
click at [60, 34] on img at bounding box center [75, 23] width 103 height 34
click at [62, 26] on img at bounding box center [75, 23] width 103 height 34
click at [276, 30] on span "Rate Search" at bounding box center [267, 23] width 55 height 13
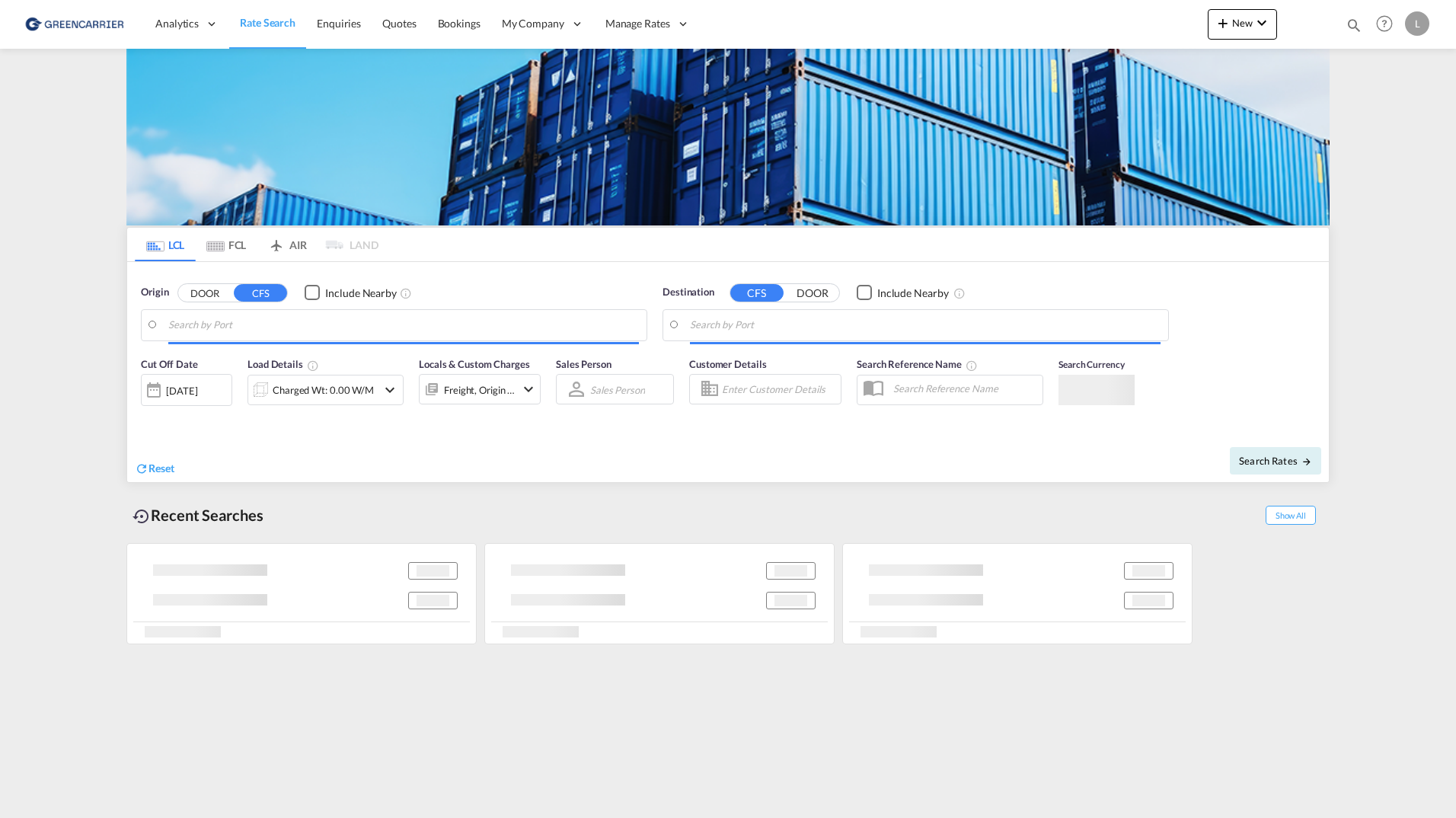
type input "[GEOGRAPHIC_DATA], NOOSL"
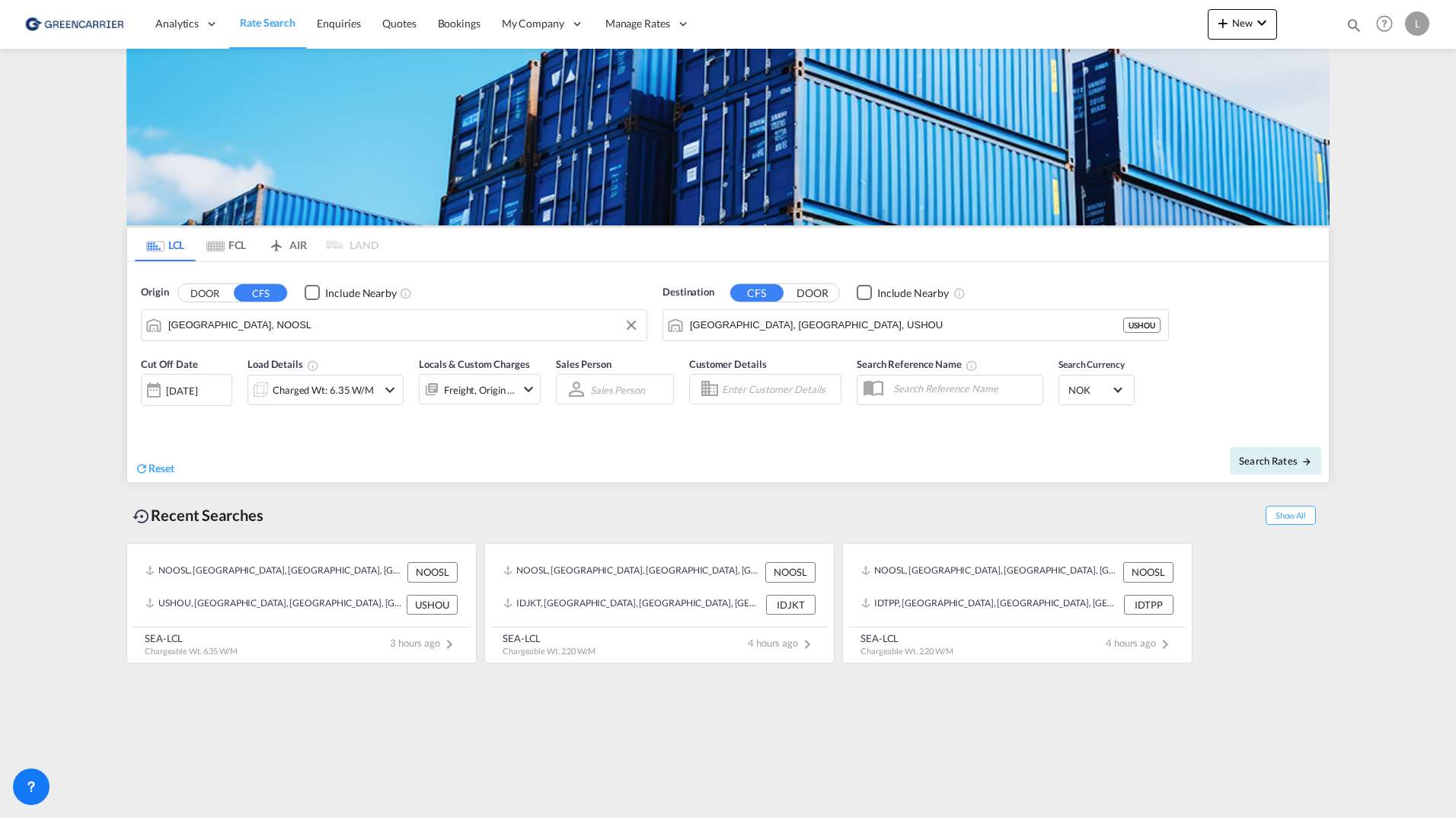
click at [277, 329] on input "[GEOGRAPHIC_DATA], NOOSL" at bounding box center [404, 325] width 471 height 23
click at [760, 319] on input "[GEOGRAPHIC_DATA], [GEOGRAPHIC_DATA], USHOU" at bounding box center [925, 325] width 471 height 23
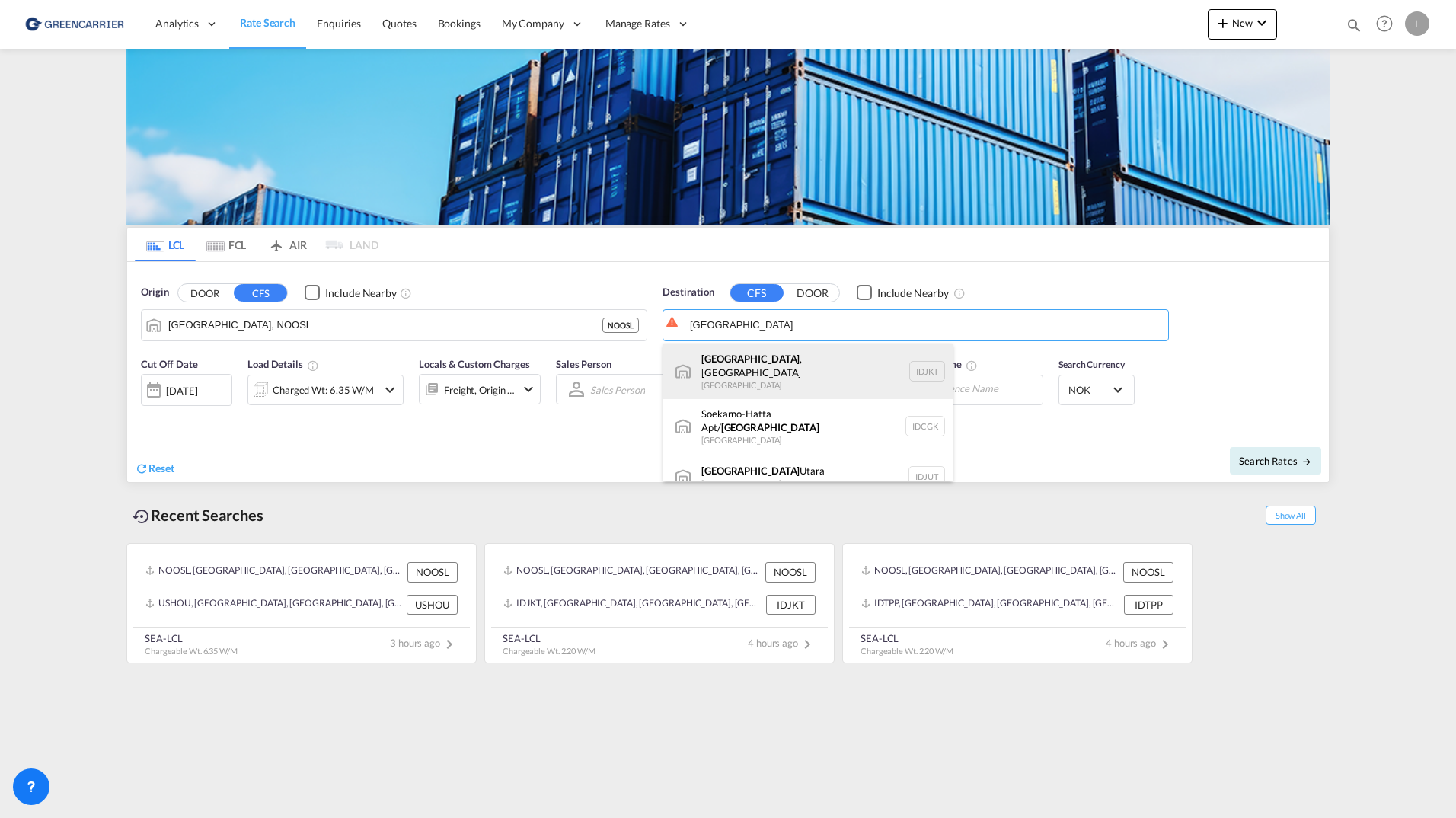
click at [785, 376] on div "Jakarta , Java Indonesia IDJKT" at bounding box center [808, 371] width 289 height 55
type input "Jakarta, Java, IDJKT"
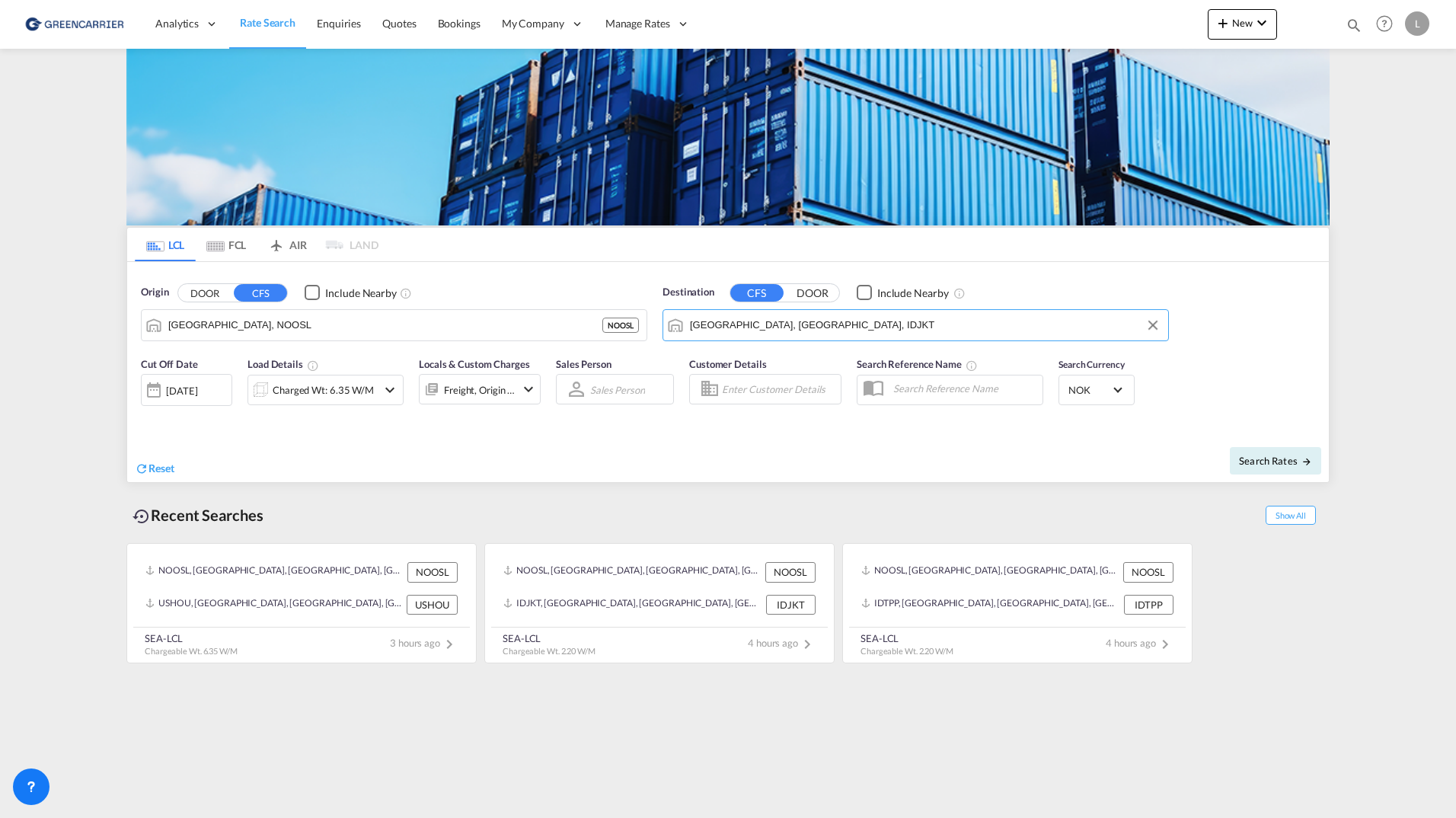
click at [344, 386] on div "Charged Wt: 6.35 W/M" at bounding box center [323, 389] width 102 height 21
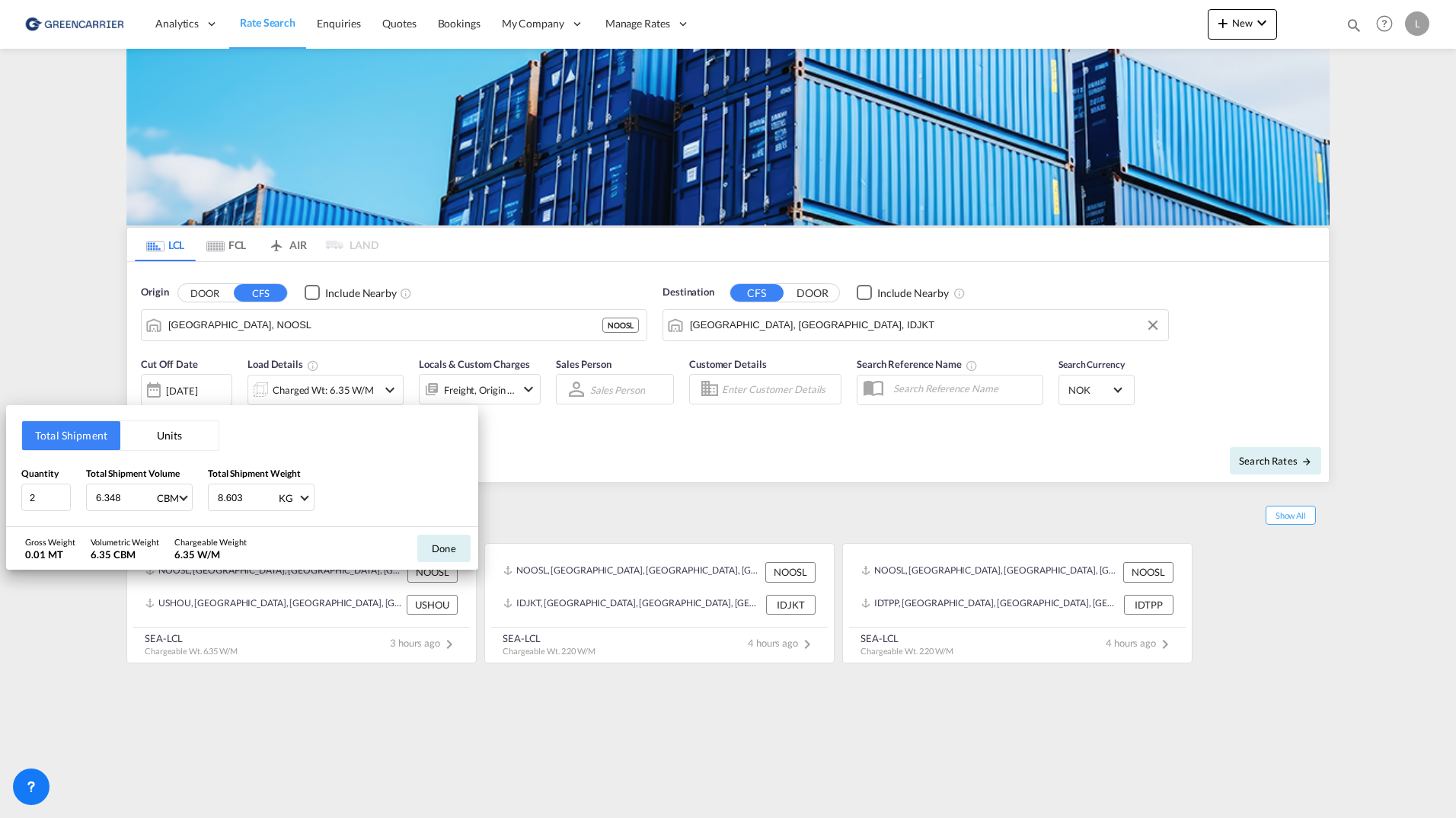
drag, startPoint x: 123, startPoint y: 496, endPoint x: -86, endPoint y: 496, distance: 209.0
click at [0, 496] on html "Analytics Reports Dashboard Rate Search Enquiries Quotes" at bounding box center [728, 409] width 1456 height 818
type input "4.5"
drag, startPoint x: 219, startPoint y: 493, endPoint x: 0, endPoint y: 481, distance: 219.3
click at [10, 483] on div "Total Shipment Units Quantity 2 Total Shipment Volume 4.5 CBM CBM CFT Total Shi…" at bounding box center [242, 466] width 473 height 122
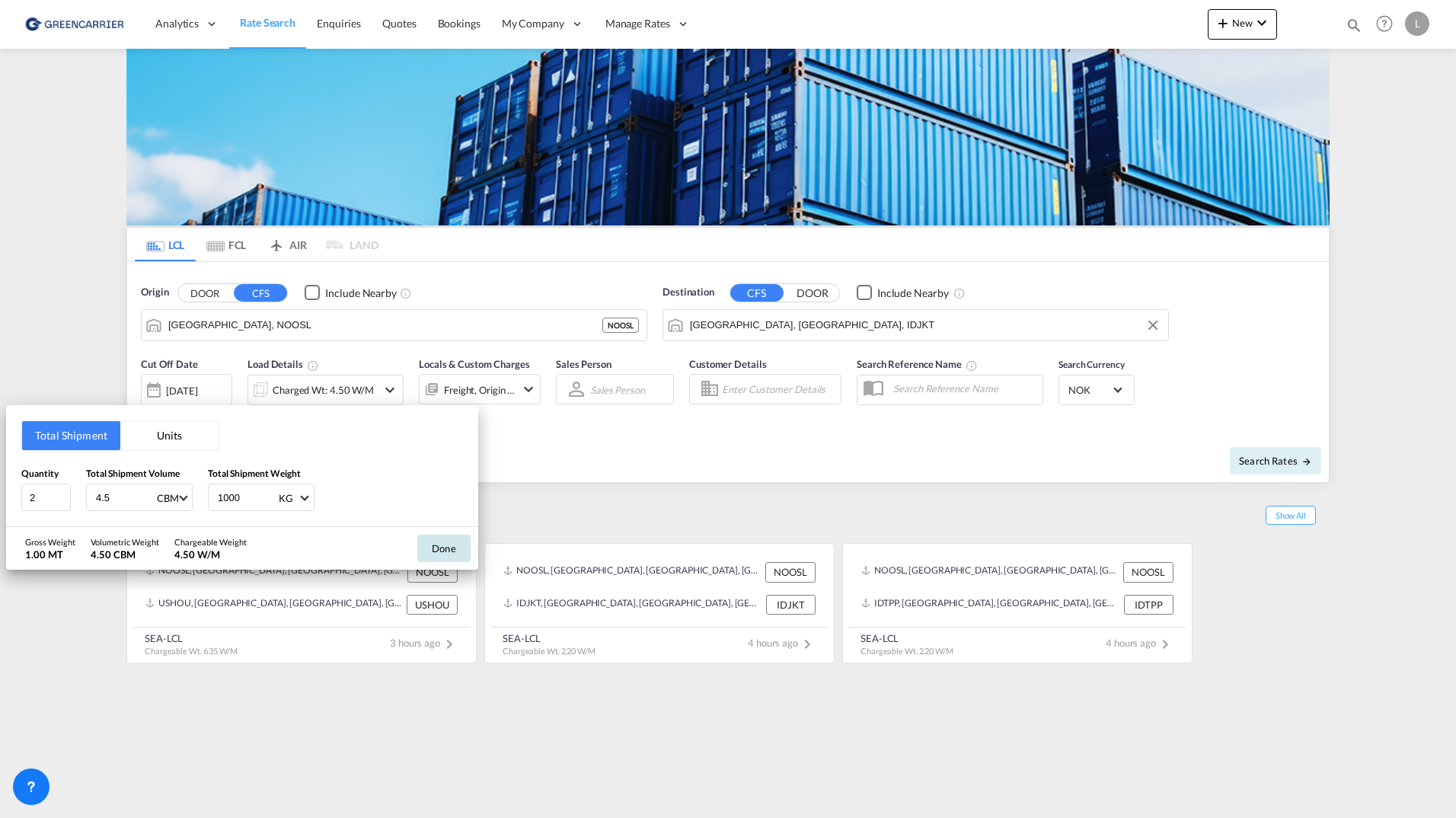
type input "1000"
click at [424, 542] on button "Done" at bounding box center [444, 548] width 53 height 27
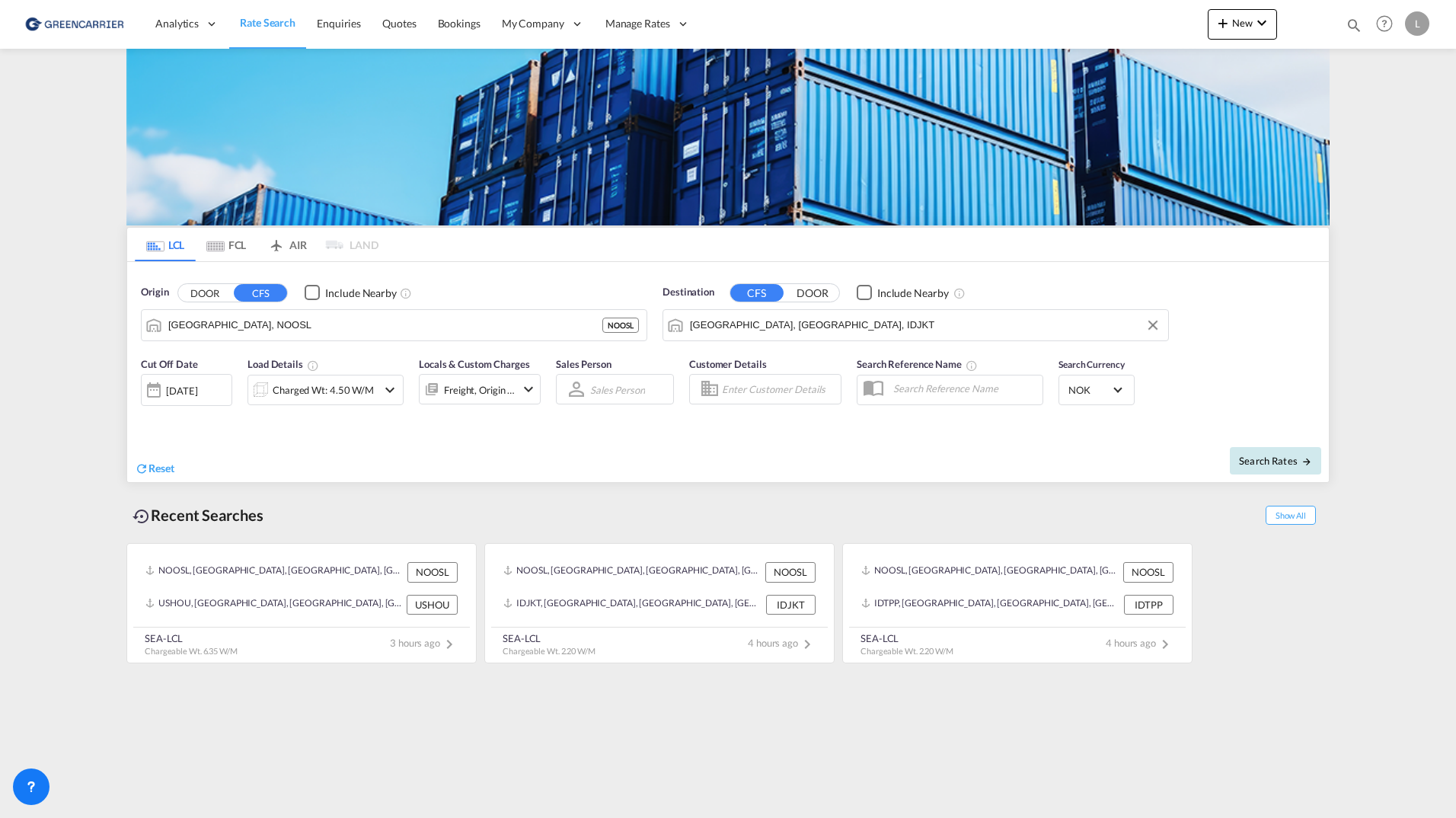
click at [1259, 468] on button "Search Rates" at bounding box center [1276, 460] width 91 height 27
type input "NOOSL to IDJKT / 15 Sep 2025"
